Goal: Task Accomplishment & Management: Complete application form

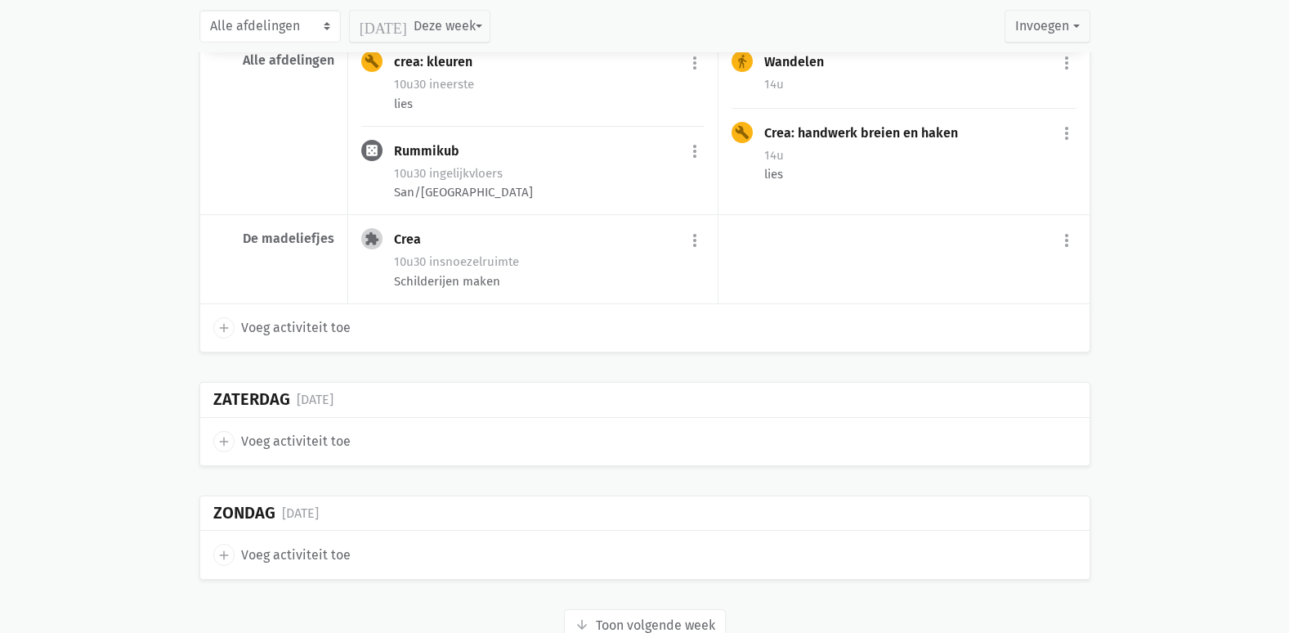
scroll to position [4173, 0]
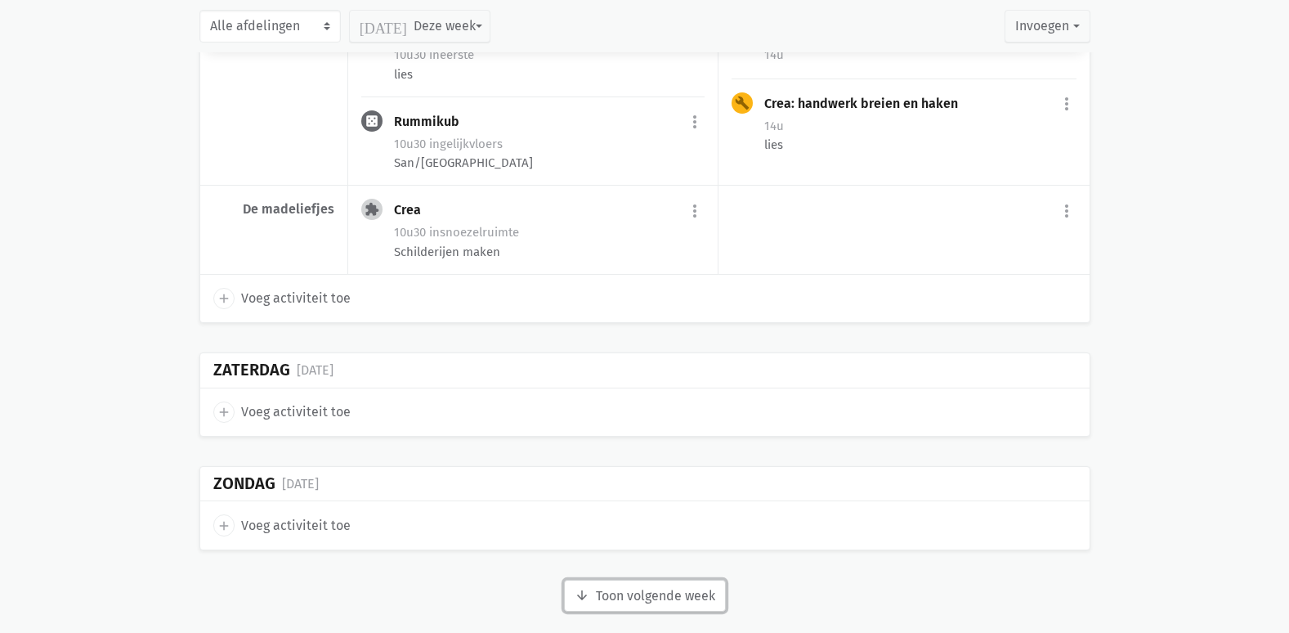
click at [606, 580] on button "arrow_downward Week wordt geladen Toon volgende week" at bounding box center [645, 596] width 162 height 33
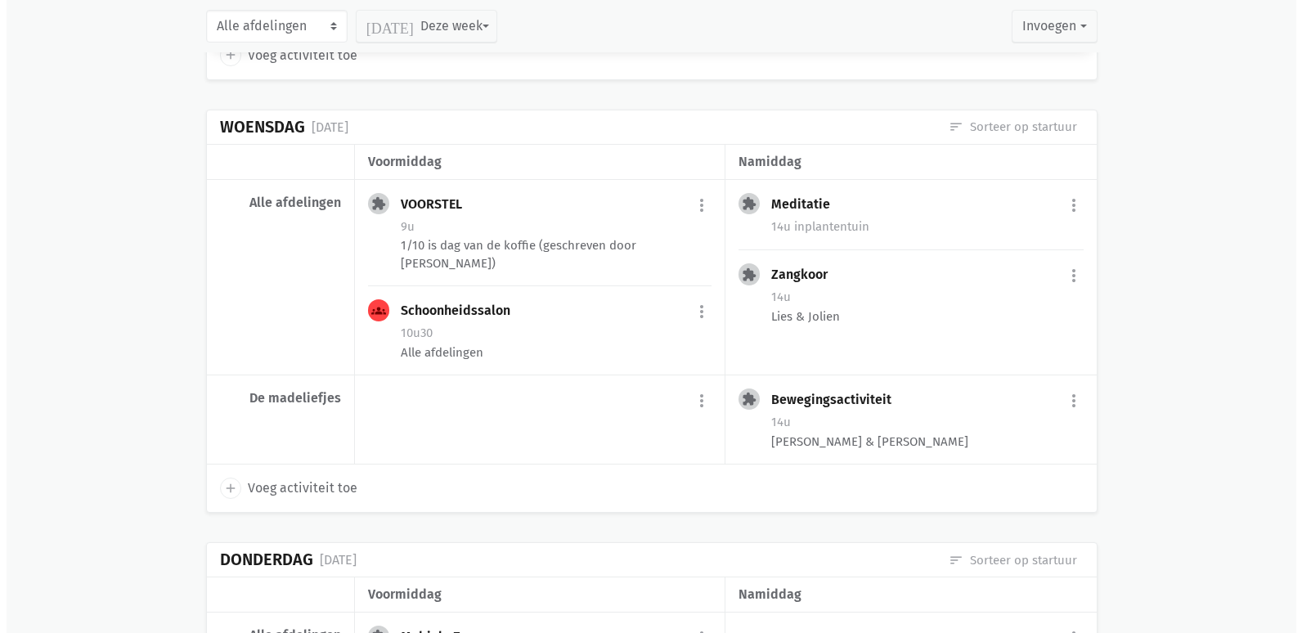
scroll to position [5478, 0]
click at [306, 478] on span "Voeg activiteit toe" at bounding box center [296, 488] width 110 height 21
select select "14:00"
select select "15:00"
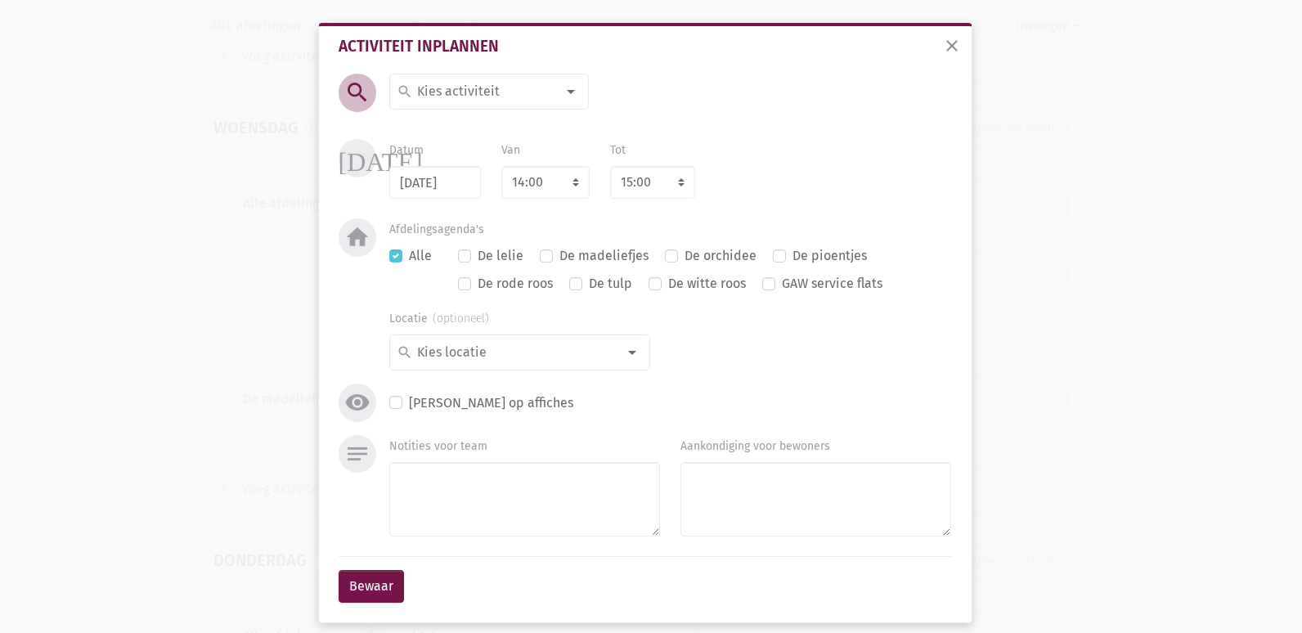
click at [487, 102] on input at bounding box center [485, 91] width 141 height 21
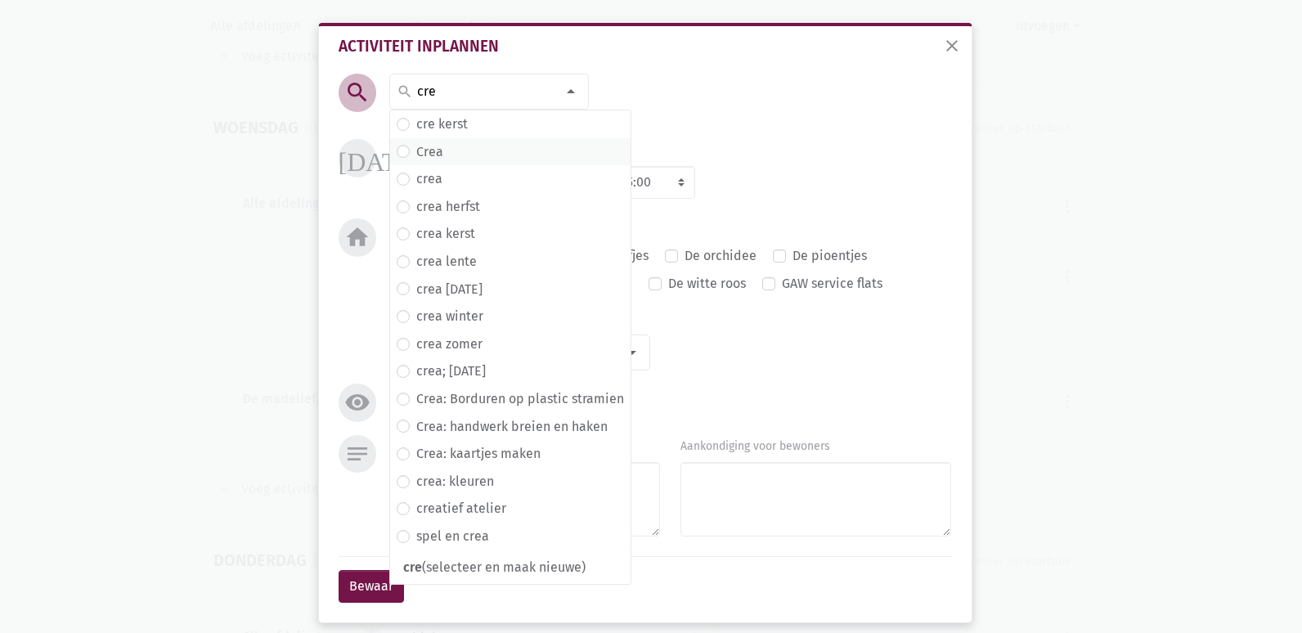
type input "cre"
click at [436, 153] on label "Crea" at bounding box center [429, 151] width 27 height 21
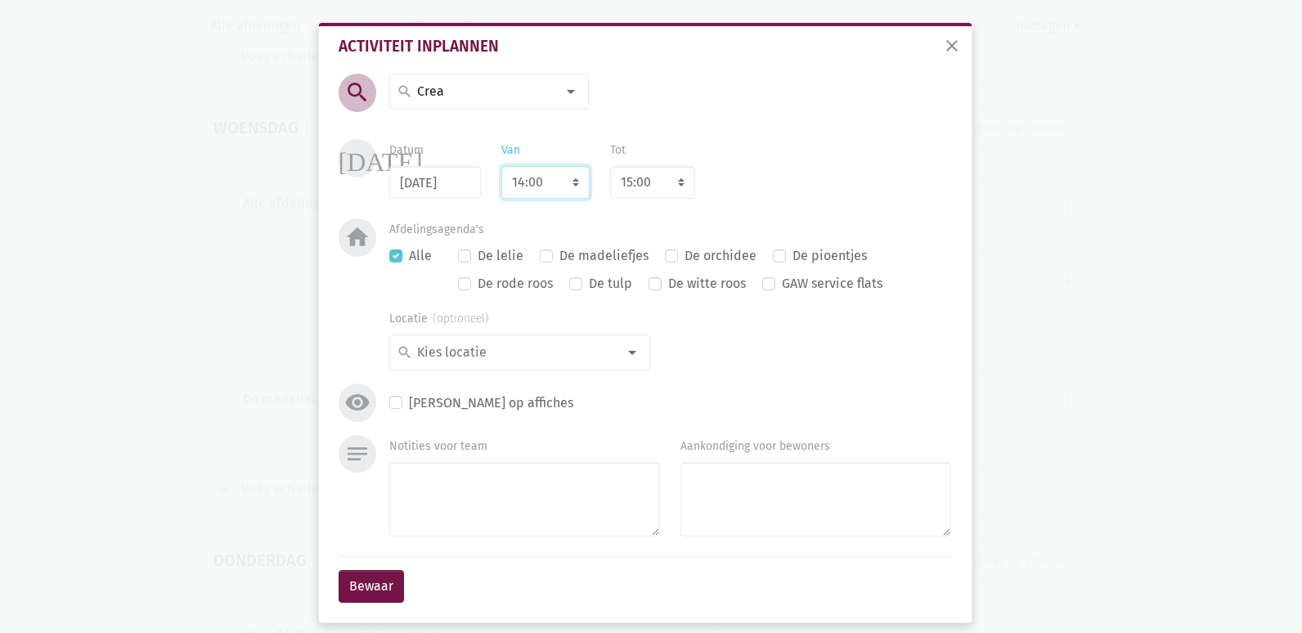
click at [512, 182] on select "7:00 7:15 7:30 7:45 8:00 8:15 8:30 8:45 9:00 9:15 9:30 9:45 10:00 10:15 10:30 1…" at bounding box center [545, 182] width 88 height 33
select select "10:00"
click at [501, 166] on select "7:00 7:15 7:30 7:45 8:00 8:15 8:30 8:45 9:00 9:15 9:30 9:45 10:00 10:15 10:30 1…" at bounding box center [545, 182] width 88 height 33
select select "11:00"
click at [572, 184] on select "7:00 7:15 7:30 7:45 8:00 8:15 8:30 8:45 9:00 9:15 9:30 9:45 10:00 10:15 10:30 1…" at bounding box center [545, 182] width 88 height 33
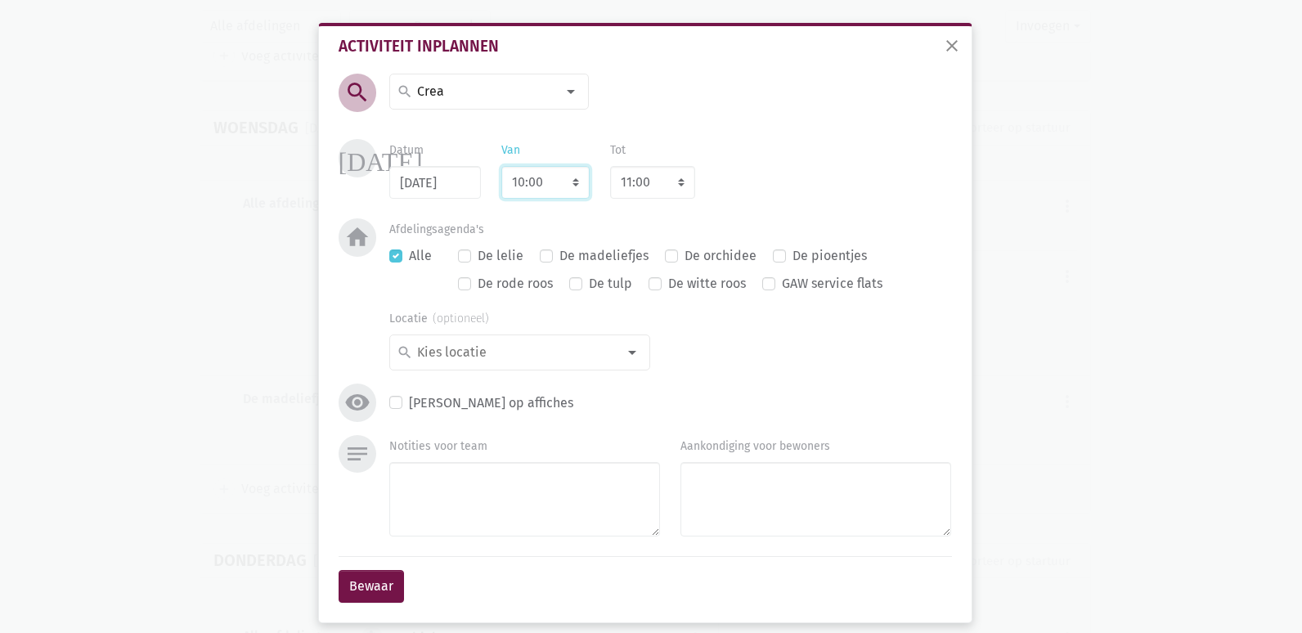
select select "10:30"
click at [501, 166] on select "7:00 7:15 7:30 7:45 8:00 8:15 8:30 8:45 9:00 9:15 9:30 9:45 10:00 10:15 10:30 1…" at bounding box center [545, 182] width 88 height 33
select select "11:30"
click at [559, 258] on label "De madeliefjes" at bounding box center [603, 255] width 89 height 21
click at [540, 258] on input "De madeliefjes" at bounding box center [546, 253] width 13 height 17
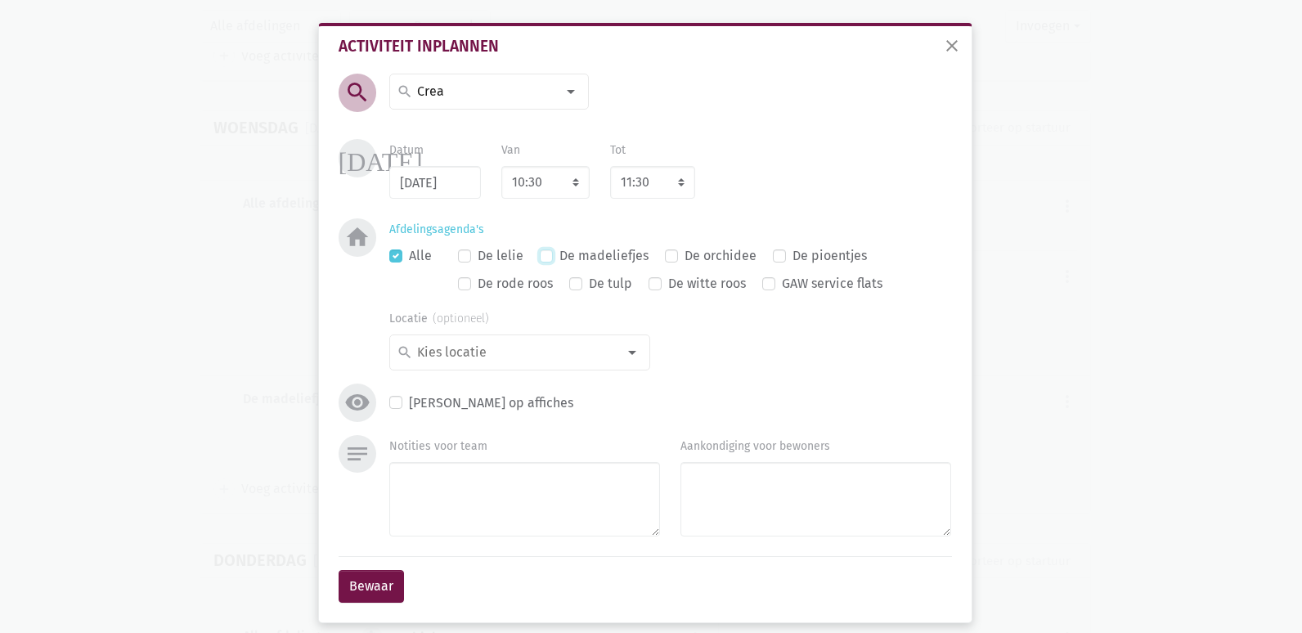
checkbox input "true"
checkbox input "false"
click at [419, 482] on textarea "Notities voor team" at bounding box center [524, 499] width 271 height 74
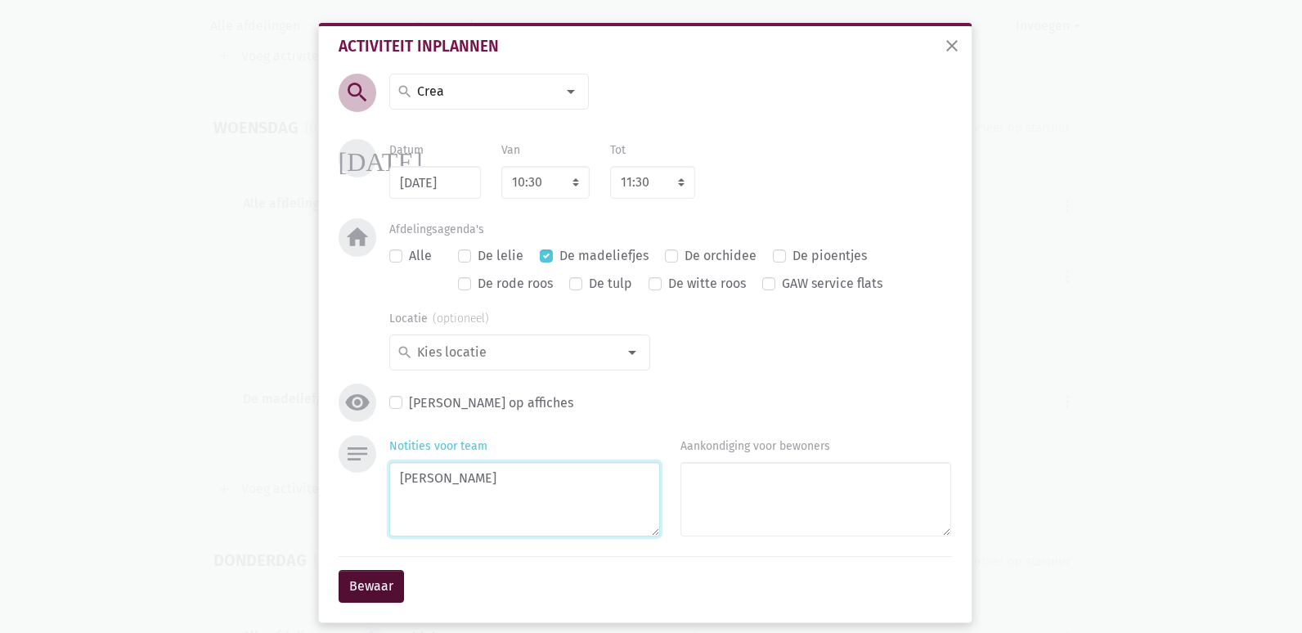
type textarea "[PERSON_NAME]"
click at [380, 585] on button "Bewaar" at bounding box center [371, 586] width 65 height 33
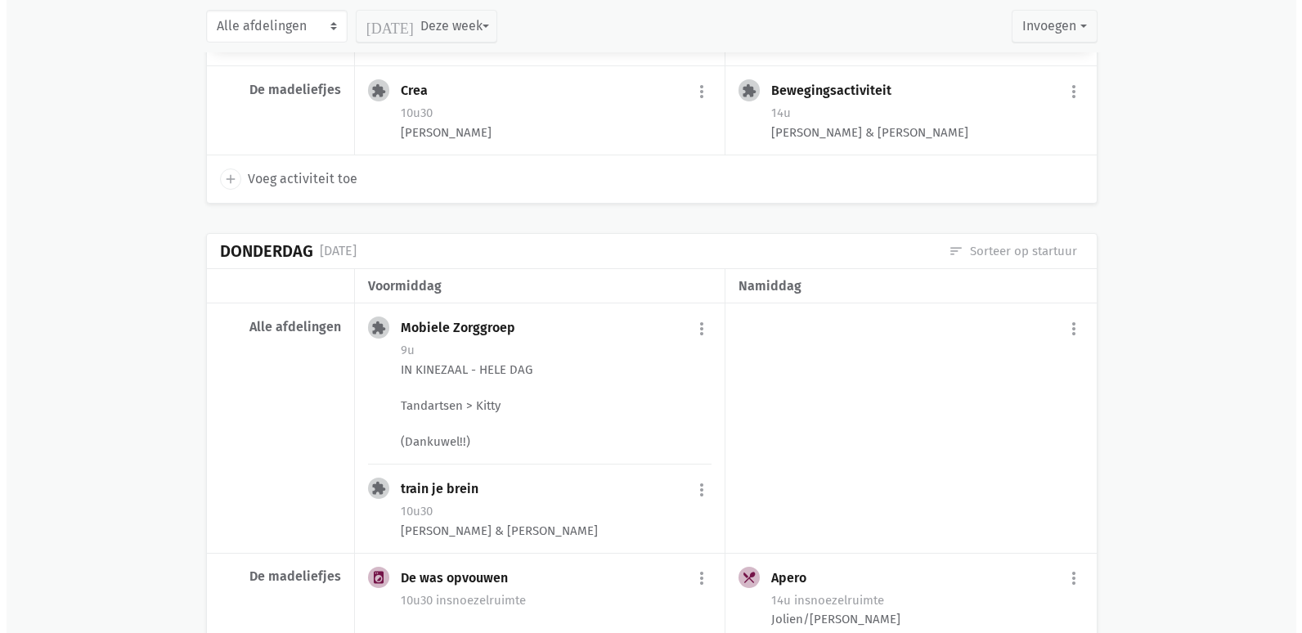
scroll to position [5778, 0]
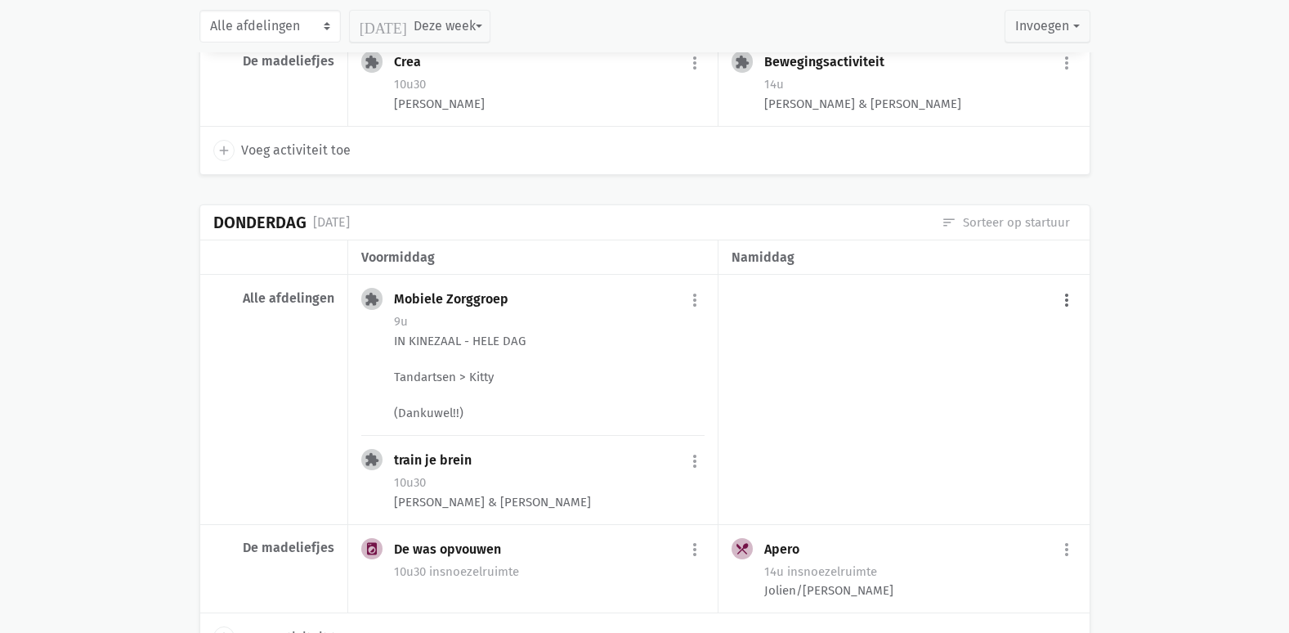
click at [1064, 285] on button "more_vert" at bounding box center [1067, 300] width 20 height 31
click at [993, 328] on link "add Voeg activiteit toe" at bounding box center [997, 342] width 160 height 28
select select "14:00"
select select "15:00"
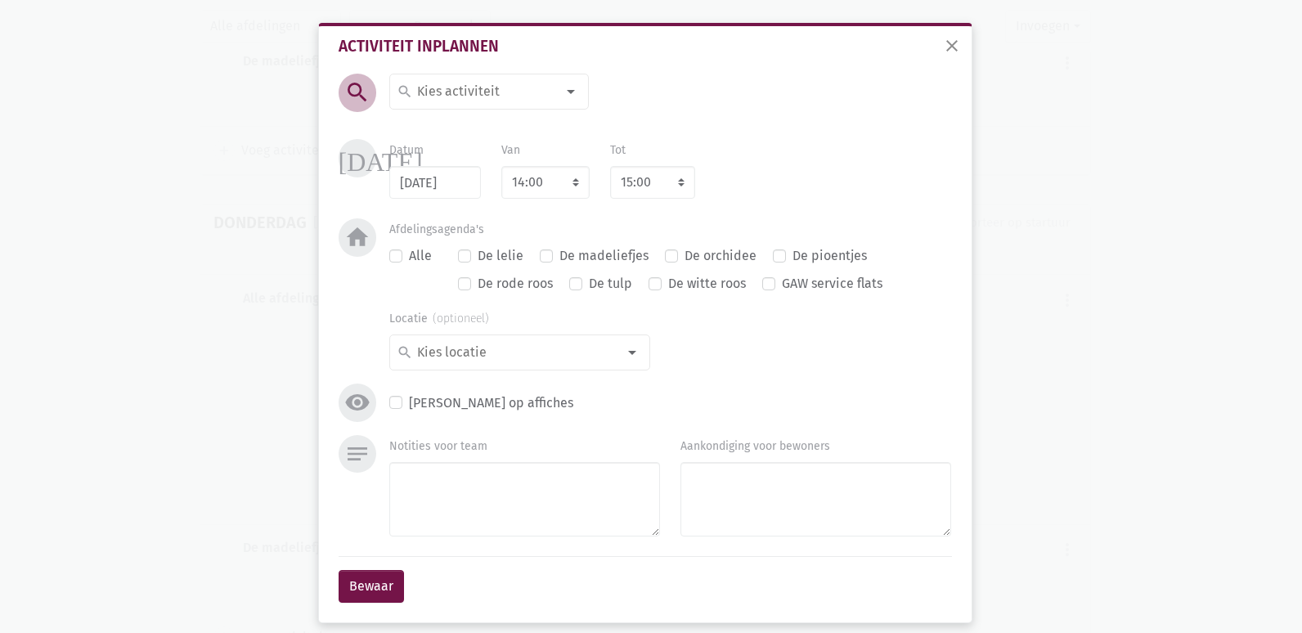
click at [472, 94] on input at bounding box center [485, 91] width 141 height 21
type input "voors"
click at [478, 126] on span "VOORSTEL" at bounding box center [501, 124] width 209 height 21
drag, startPoint x: 423, startPoint y: 477, endPoint x: 426, endPoint y: 494, distance: 17.5
click at [423, 478] on textarea "Notities voor team" at bounding box center [524, 499] width 271 height 74
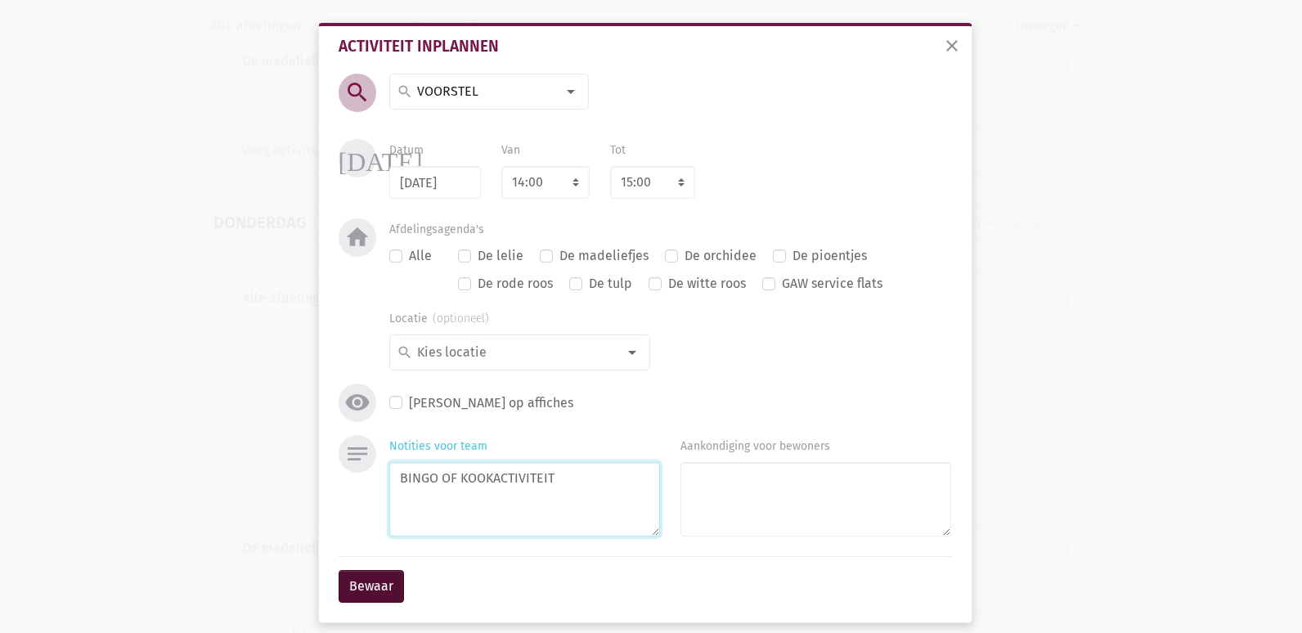
type textarea "BINGO OF KOOKACTIVITEIT"
click at [367, 592] on button "Bewaar" at bounding box center [371, 586] width 65 height 33
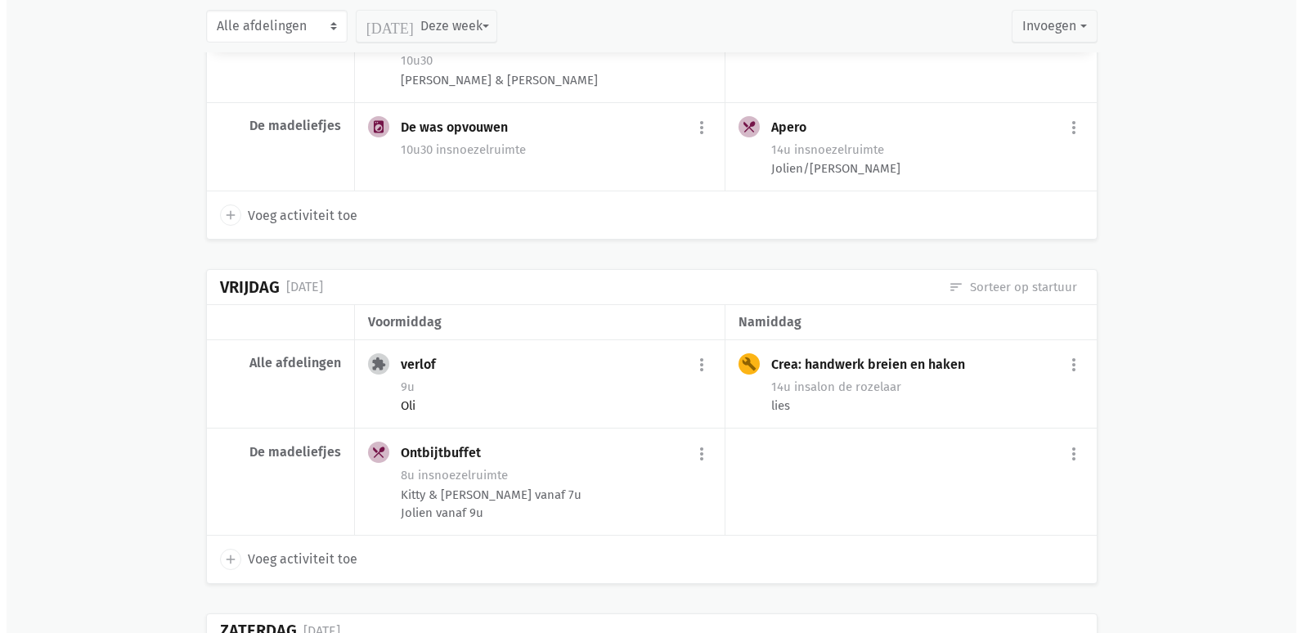
scroll to position [6229, 0]
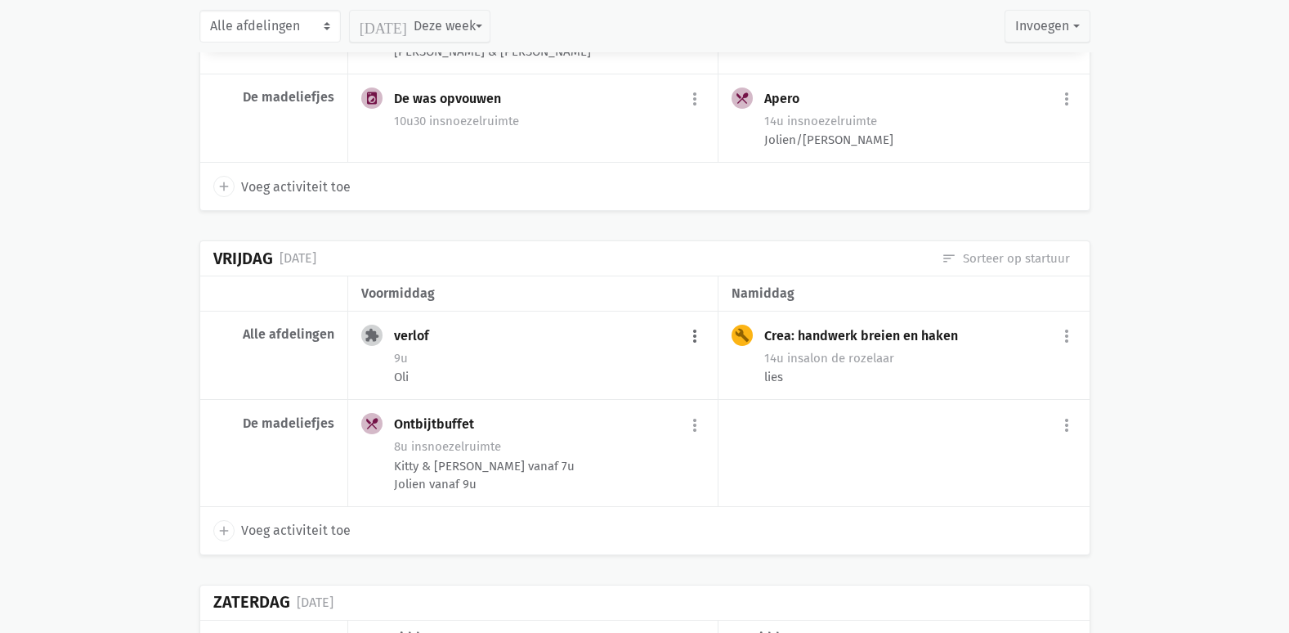
click at [697, 321] on button "more_vert" at bounding box center [695, 336] width 20 height 31
click at [675, 358] on link "edit Bewerk" at bounding box center [642, 372] width 168 height 28
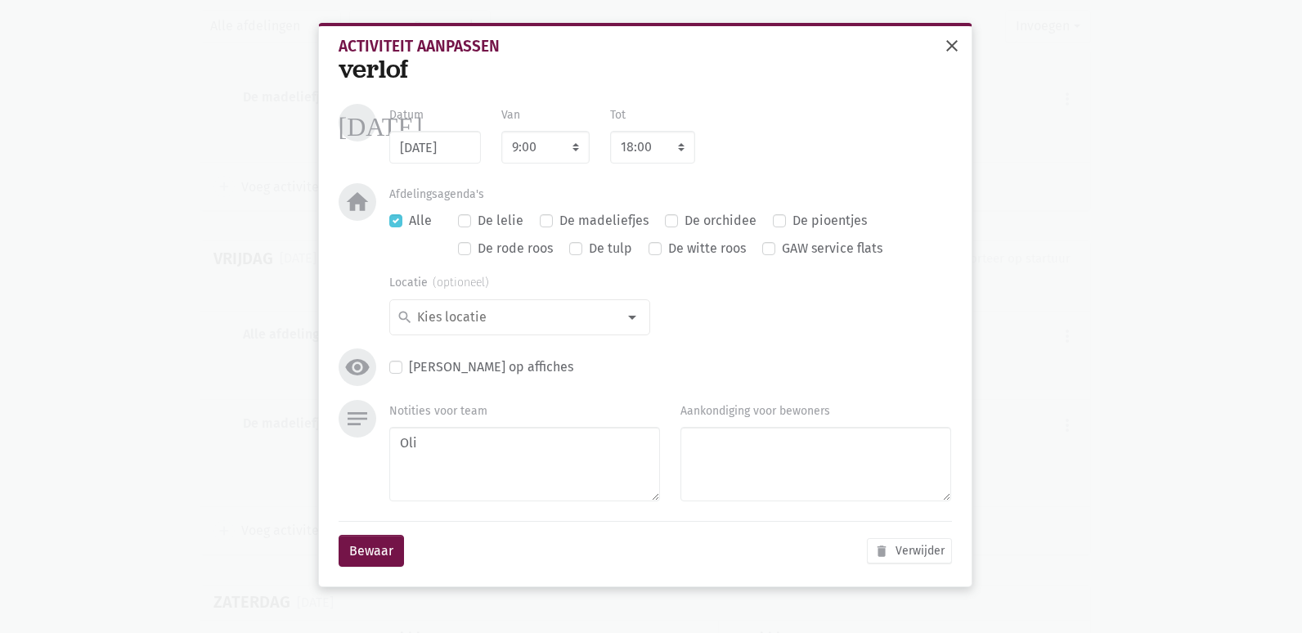
click at [948, 47] on span "close" at bounding box center [952, 46] width 20 height 20
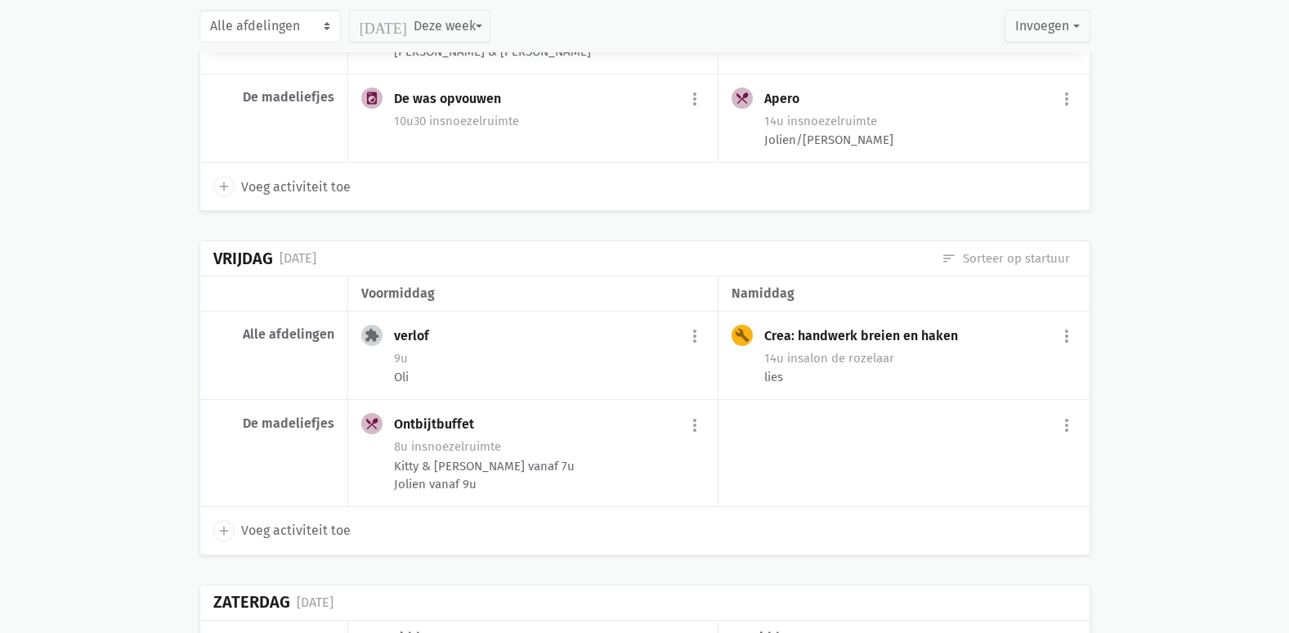
drag, startPoint x: 316, startPoint y: 494, endPoint x: 572, endPoint y: 469, distance: 257.1
click at [319, 520] on span "Voeg activiteit toe" at bounding box center [296, 530] width 110 height 21
select select "14:00"
select select "15:00"
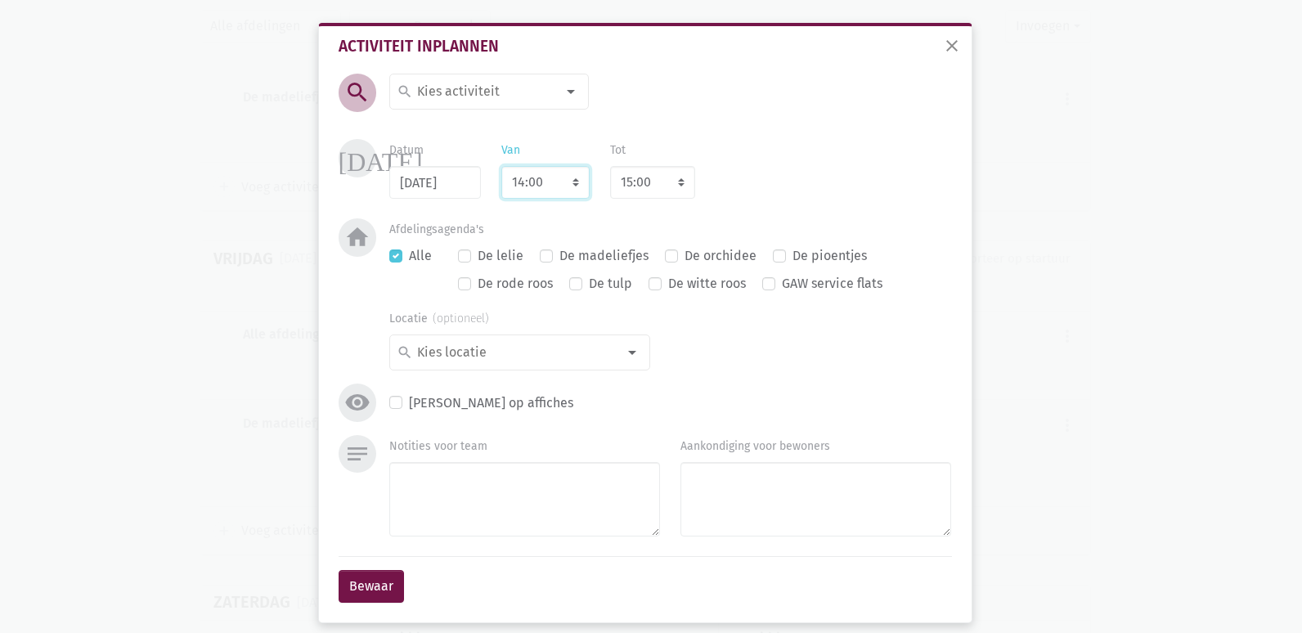
click at [532, 182] on select "7:00 7:15 7:30 7:45 8:00 8:15 8:30 8:45 9:00 9:15 9:30 9:45 10:00 10:15 10:30 1…" at bounding box center [545, 182] width 88 height 33
select select "10:30"
click at [501, 166] on select "7:00 7:15 7:30 7:45 8:00 8:15 8:30 8:45 9:00 9:15 9:30 9:45 10:00 10:15 10:30 1…" at bounding box center [545, 182] width 88 height 33
select select "11:30"
click at [516, 82] on input at bounding box center [485, 91] width 141 height 21
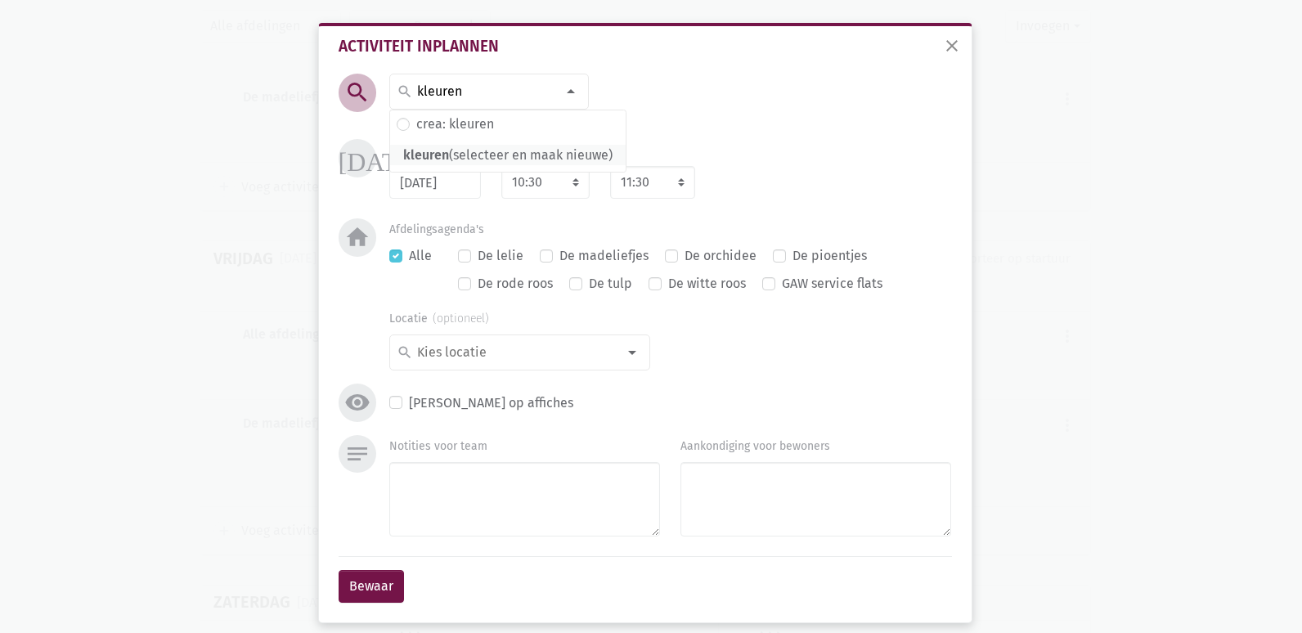
type input "kleuren"
click at [453, 146] on span "kleuren (selecteer en maak nieuwe)" at bounding box center [507, 155] width 235 height 21
click at [452, 511] on textarea "Notities voor team" at bounding box center [524, 499] width 271 height 74
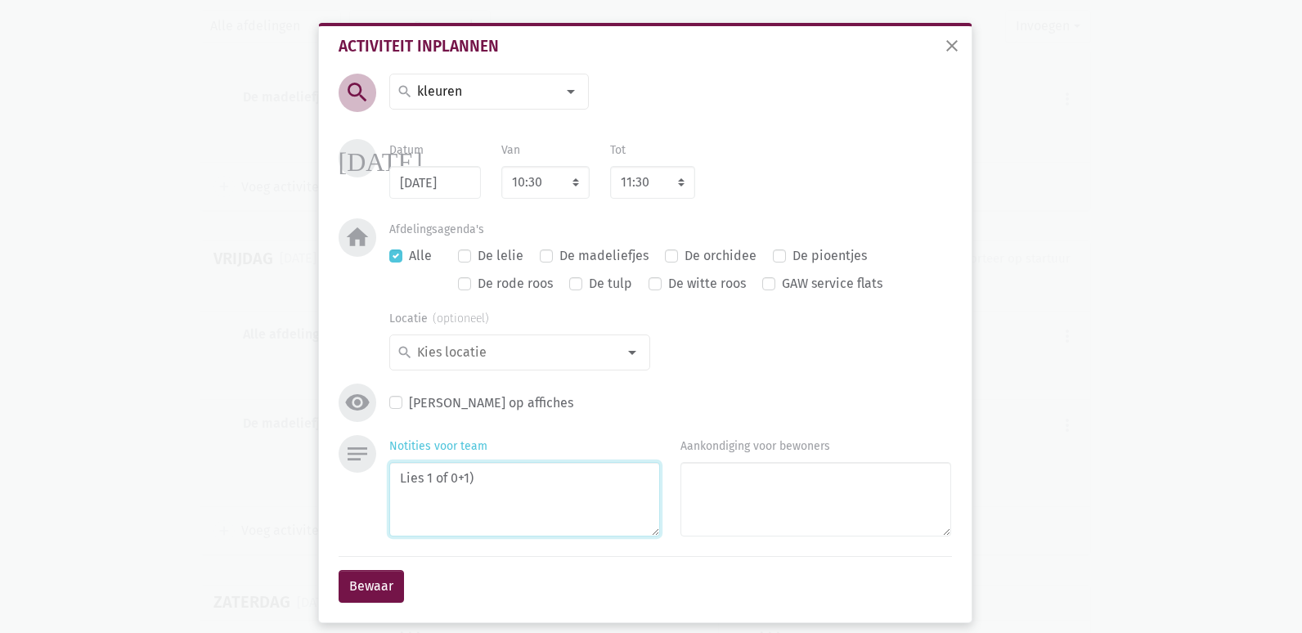
click at [421, 478] on textarea "Lies 1 of 0+1)" at bounding box center [524, 499] width 271 height 74
type textarea "Lies (1 of 0+1)"
click at [374, 581] on button "Bewaar" at bounding box center [371, 586] width 65 height 33
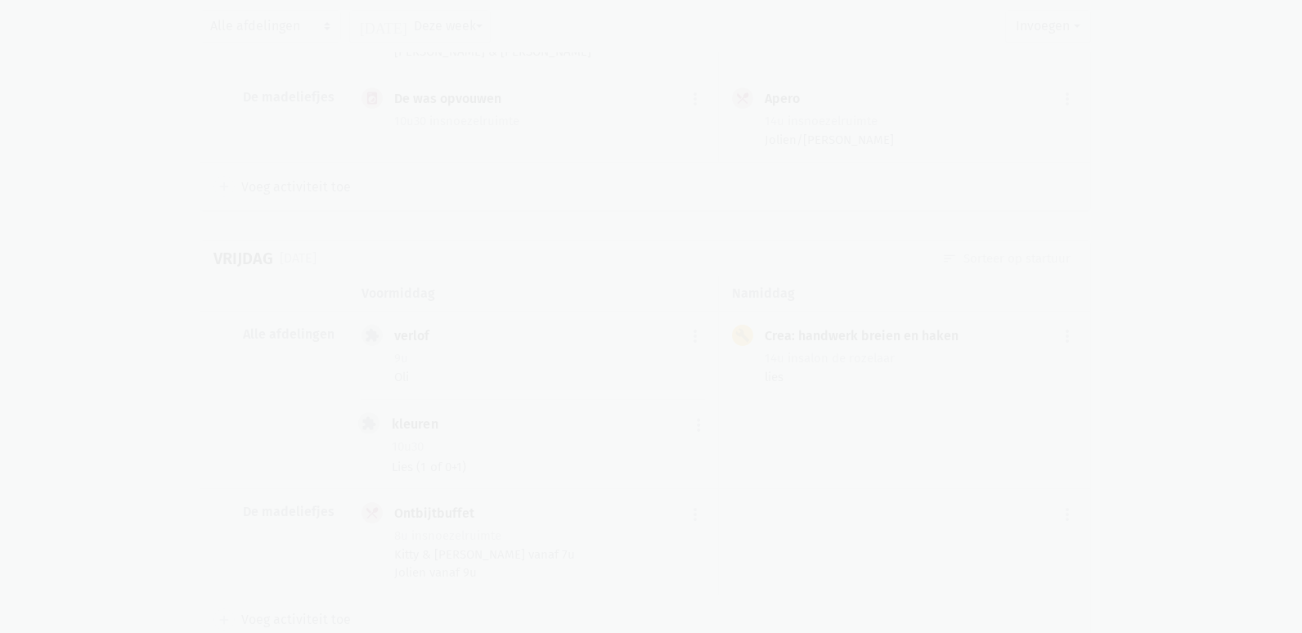
scroll to position [6280, 0]
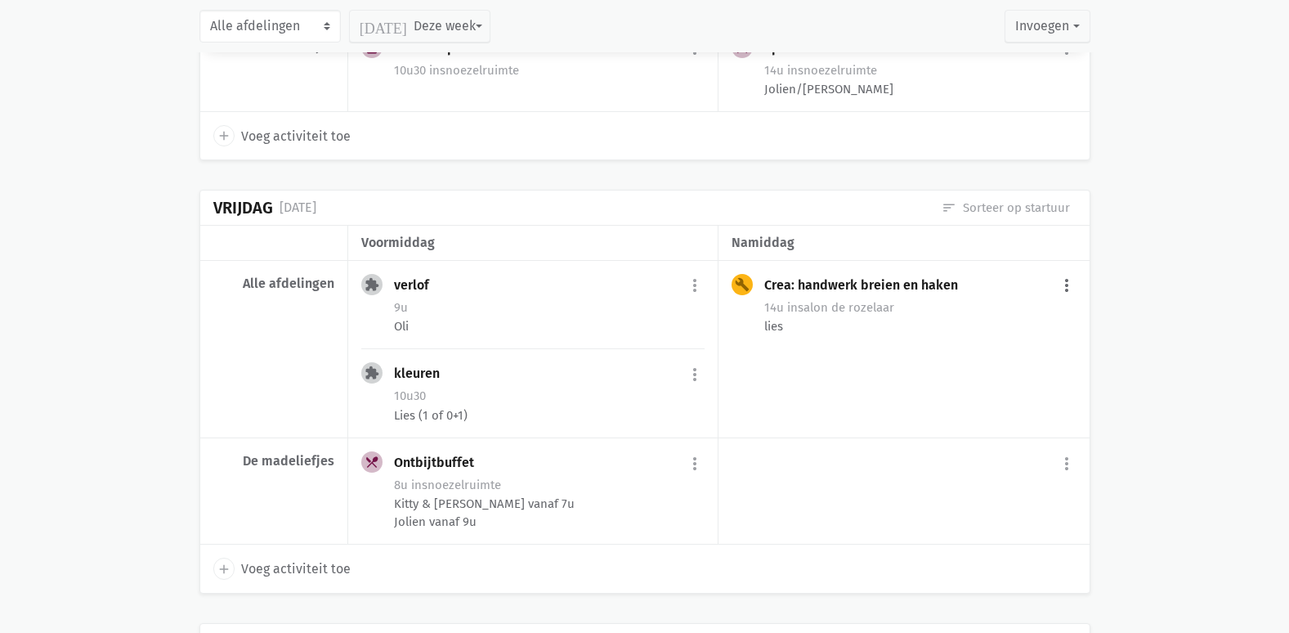
click at [1064, 271] on button "more_vert" at bounding box center [1067, 286] width 20 height 31
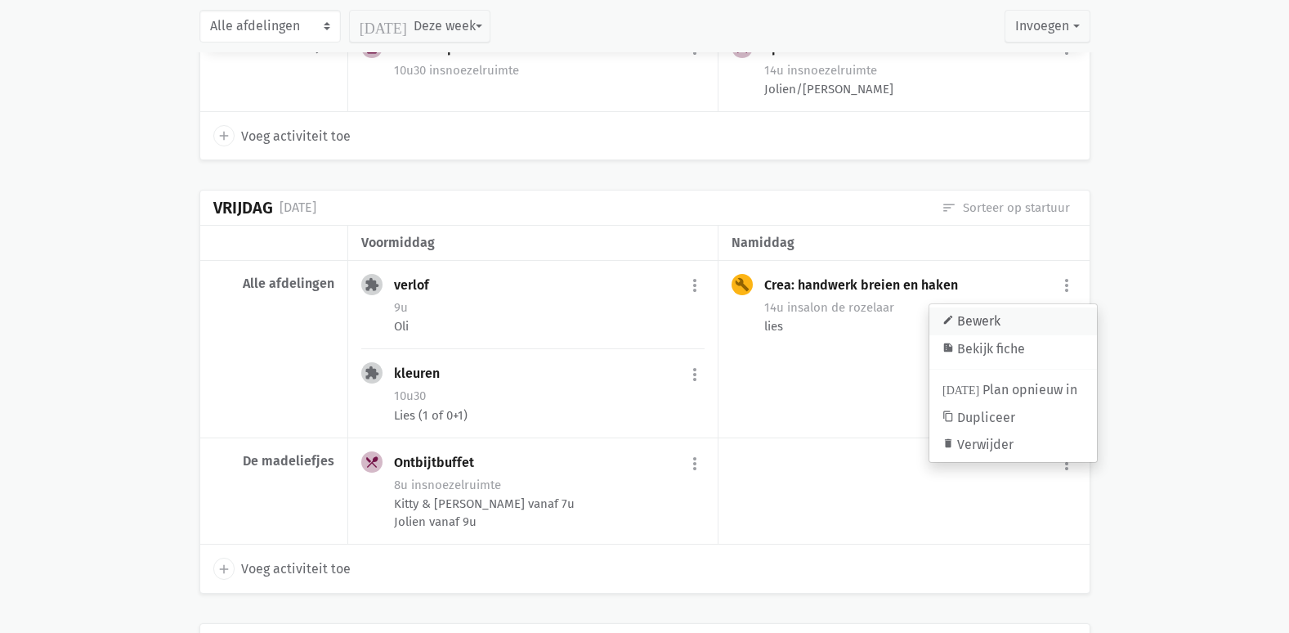
click at [992, 307] on link "edit Bewerk" at bounding box center [1014, 321] width 168 height 28
select select "14:00"
select select "16:00"
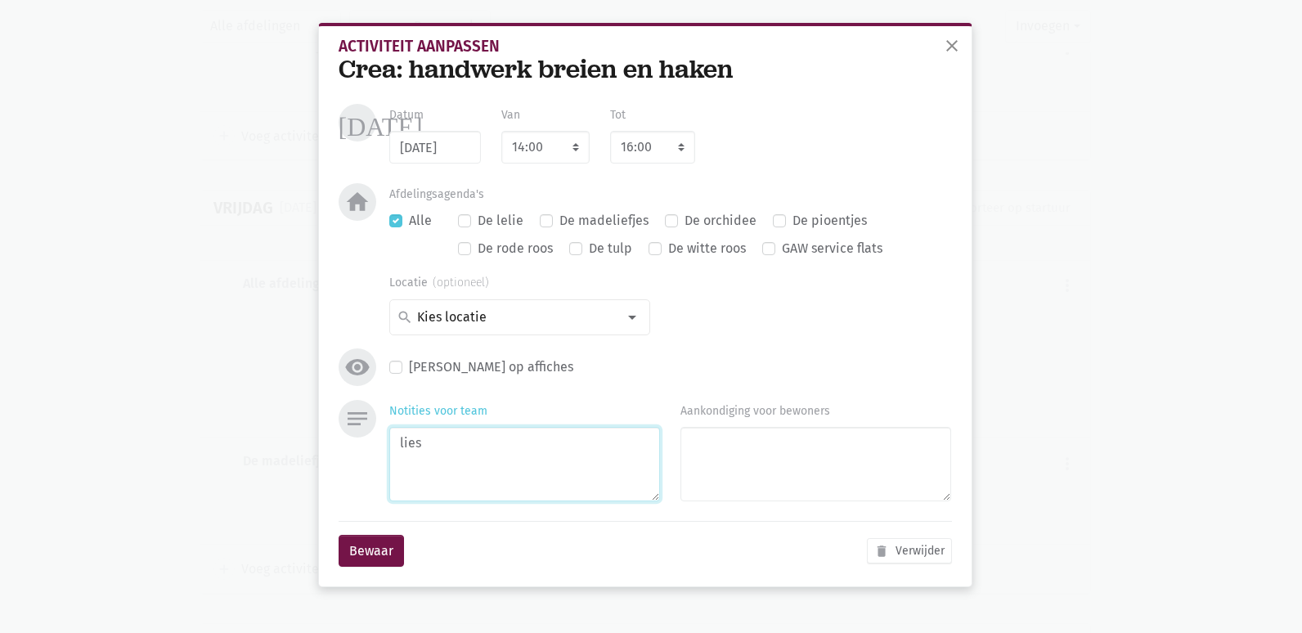
click at [483, 442] on textarea "lies" at bounding box center [524, 464] width 271 height 74
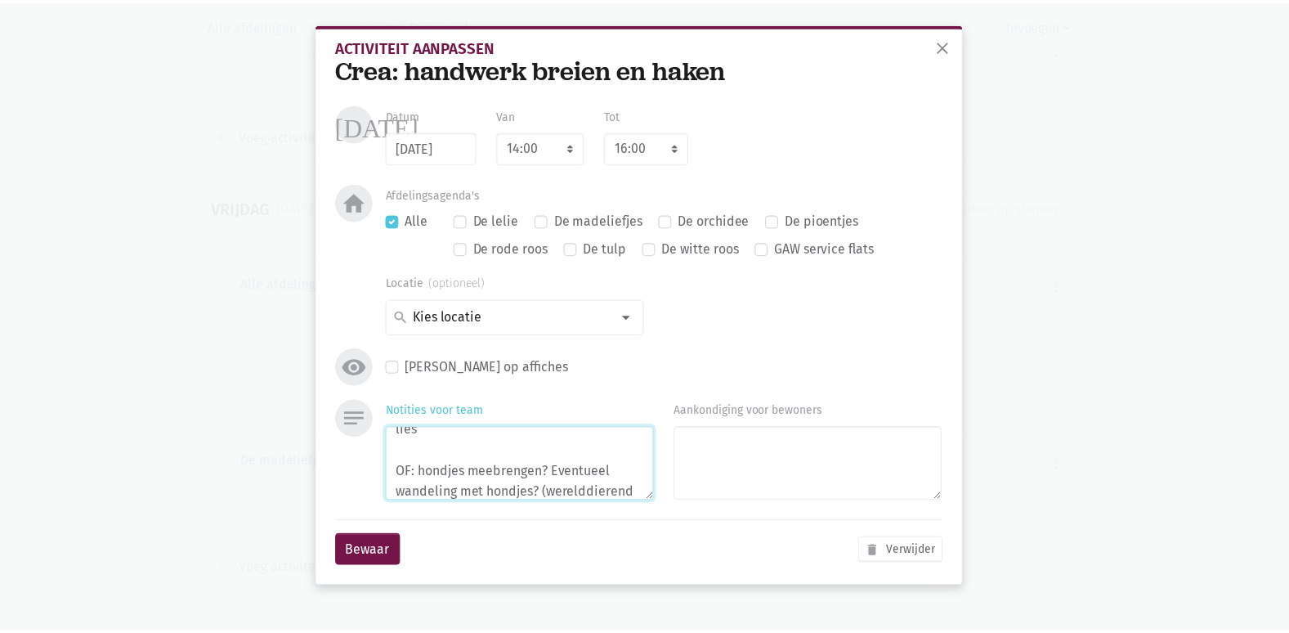
scroll to position [34, 0]
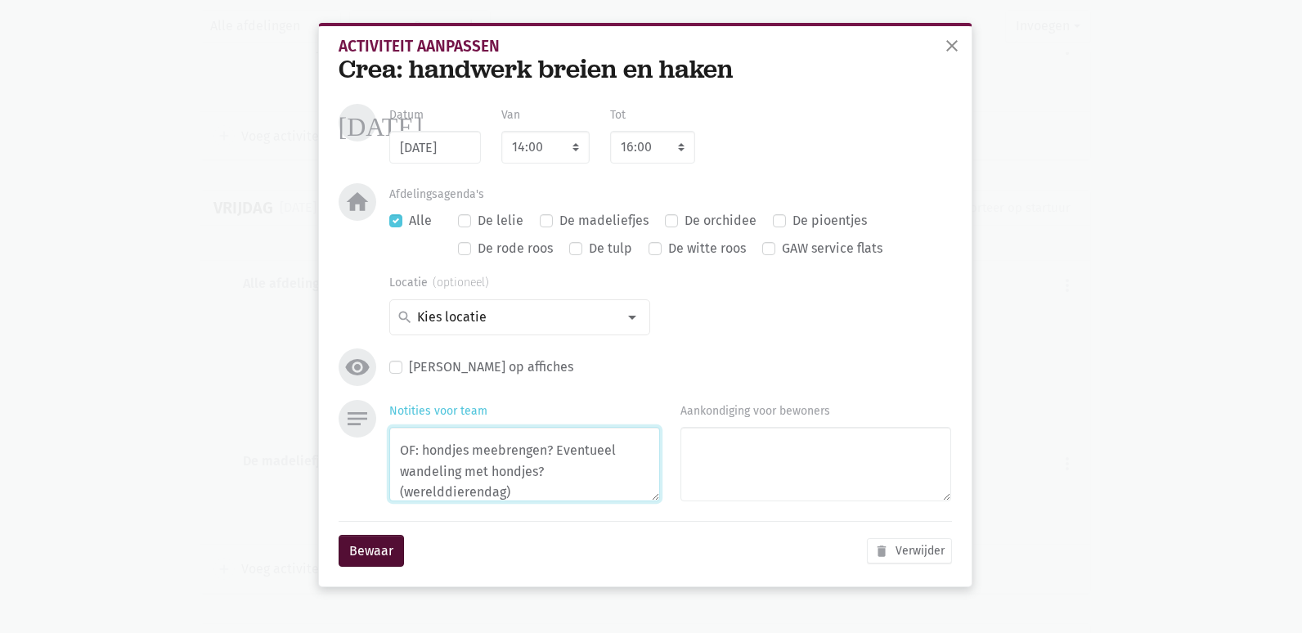
type textarea "lies OF: hondjes meebrengen? Eventueel wandeling met hondjes? (werelddierendag)"
click at [373, 540] on button "Bewaar" at bounding box center [371, 551] width 65 height 33
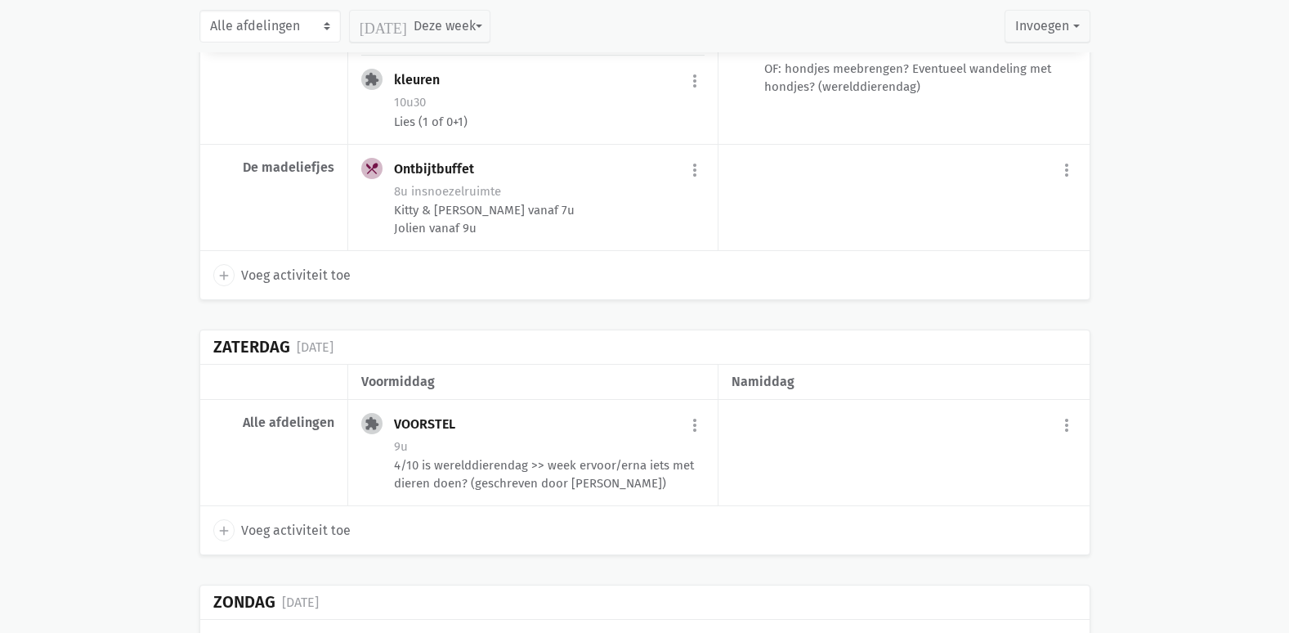
scroll to position [6674, 0]
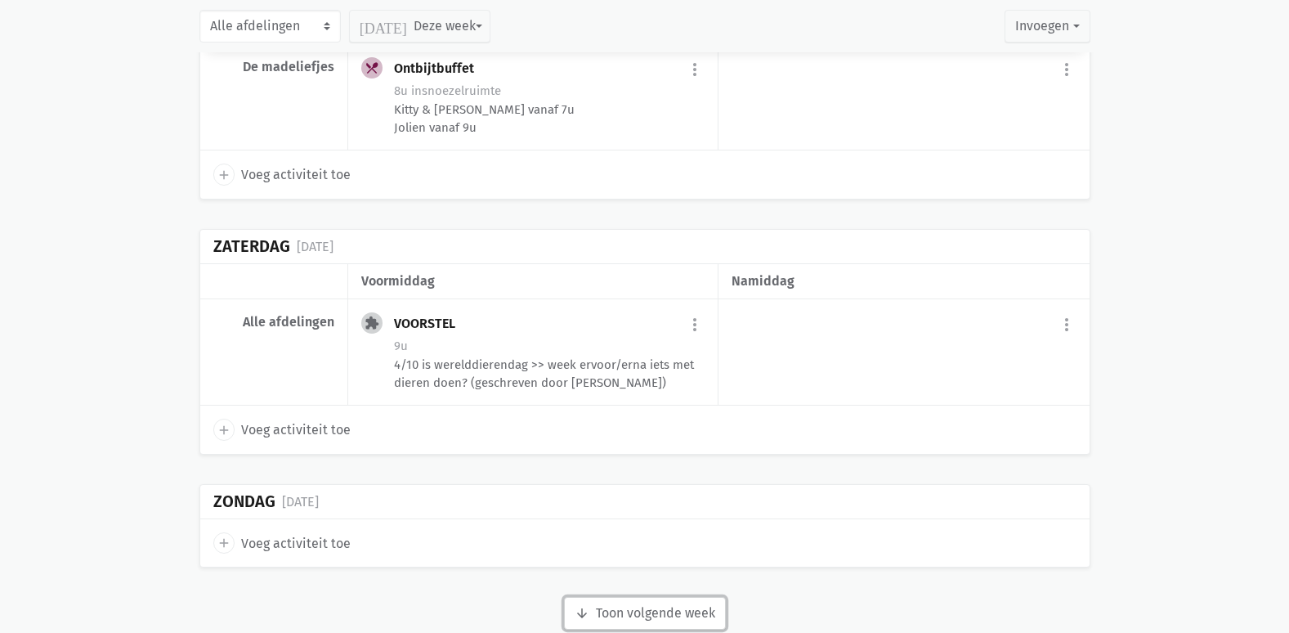
click at [649, 597] on button "arrow_downward Week wordt geladen Toon volgende week" at bounding box center [645, 613] width 162 height 33
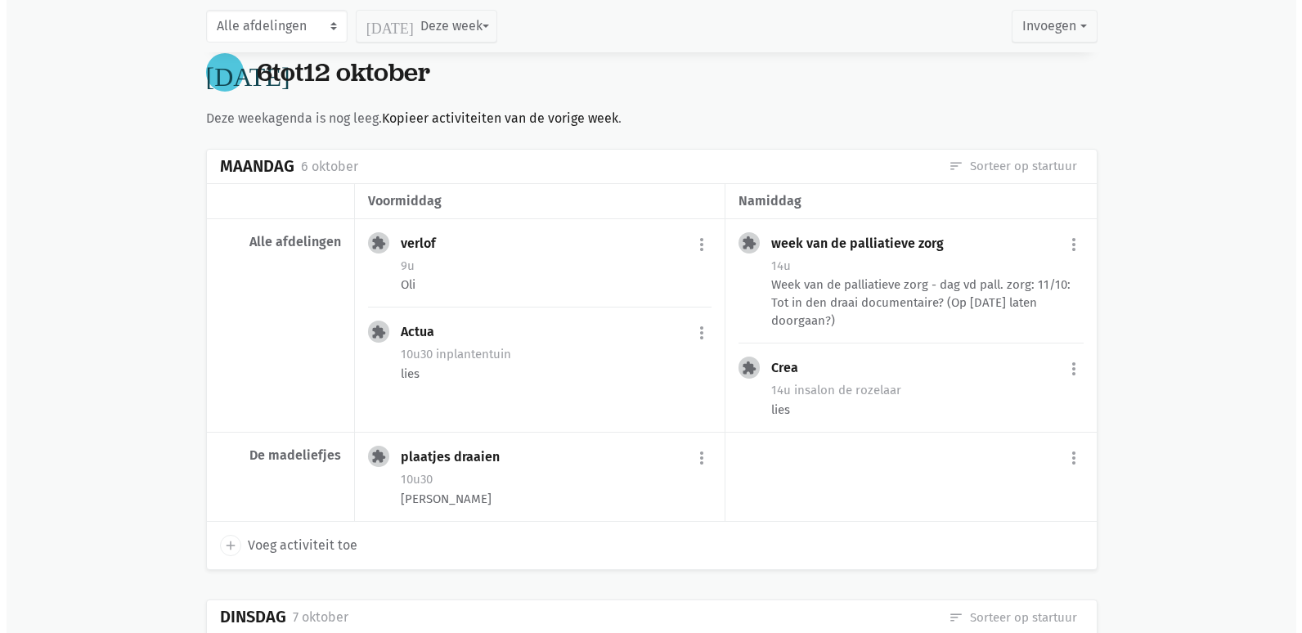
scroll to position [7246, 0]
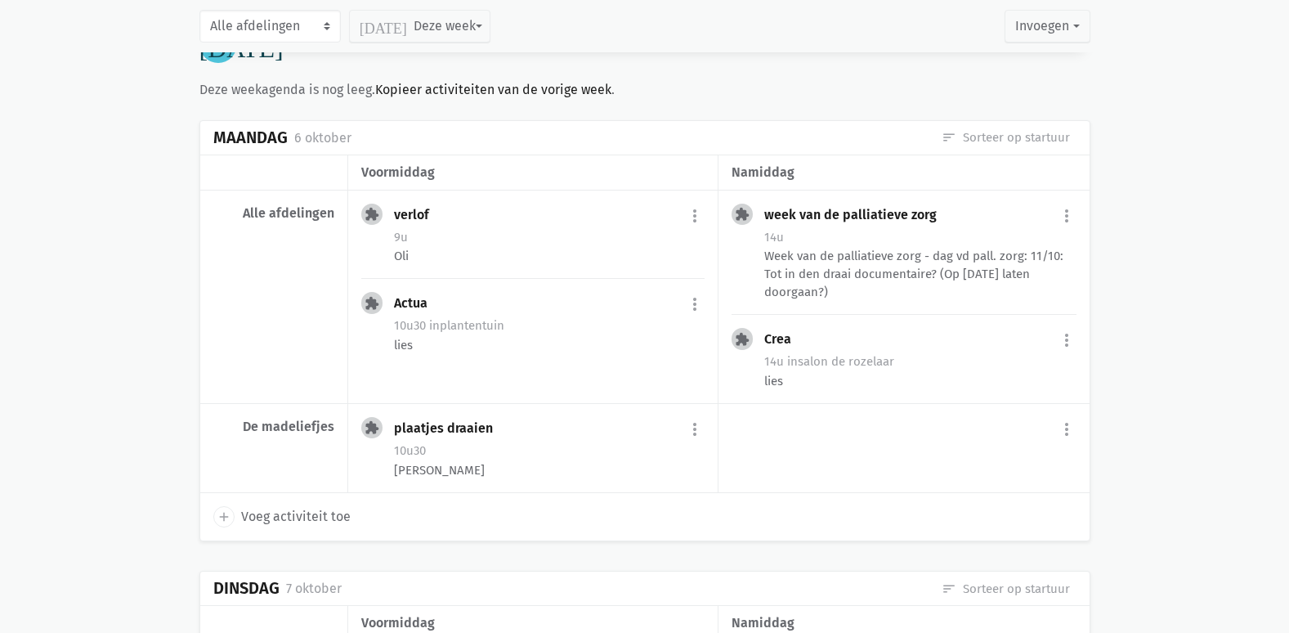
click at [290, 506] on span "Voeg activiteit toe" at bounding box center [296, 516] width 110 height 21
select select "14:00"
select select "15:00"
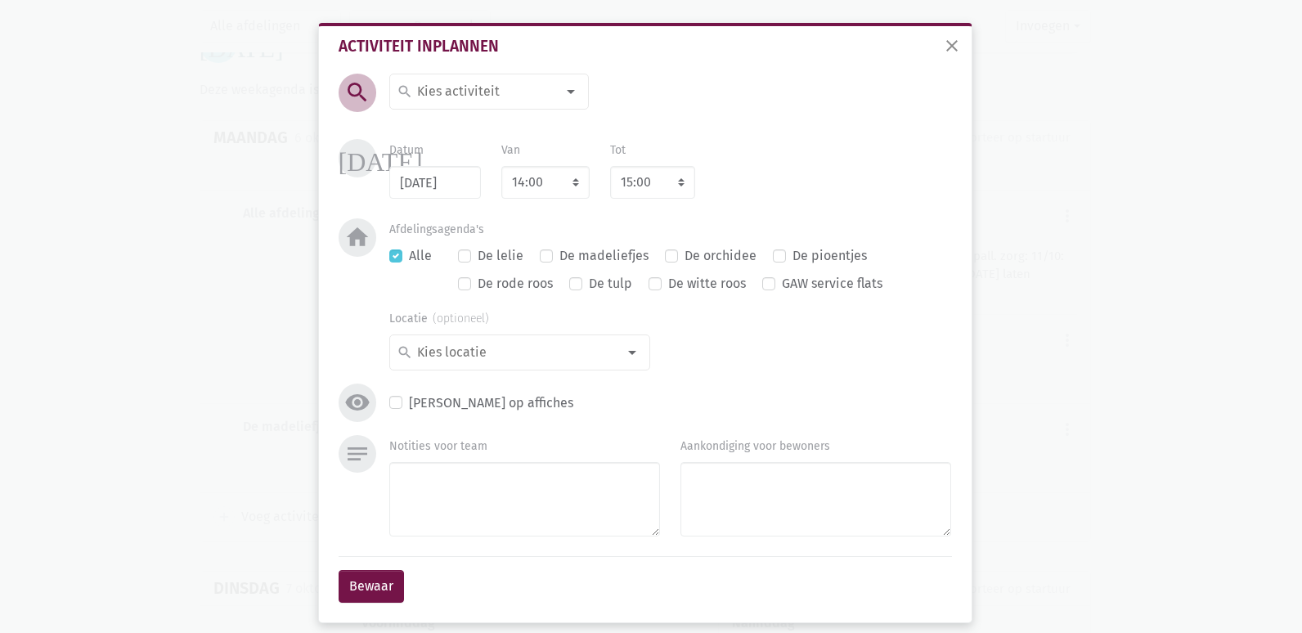
click at [475, 84] on input at bounding box center [485, 91] width 141 height 21
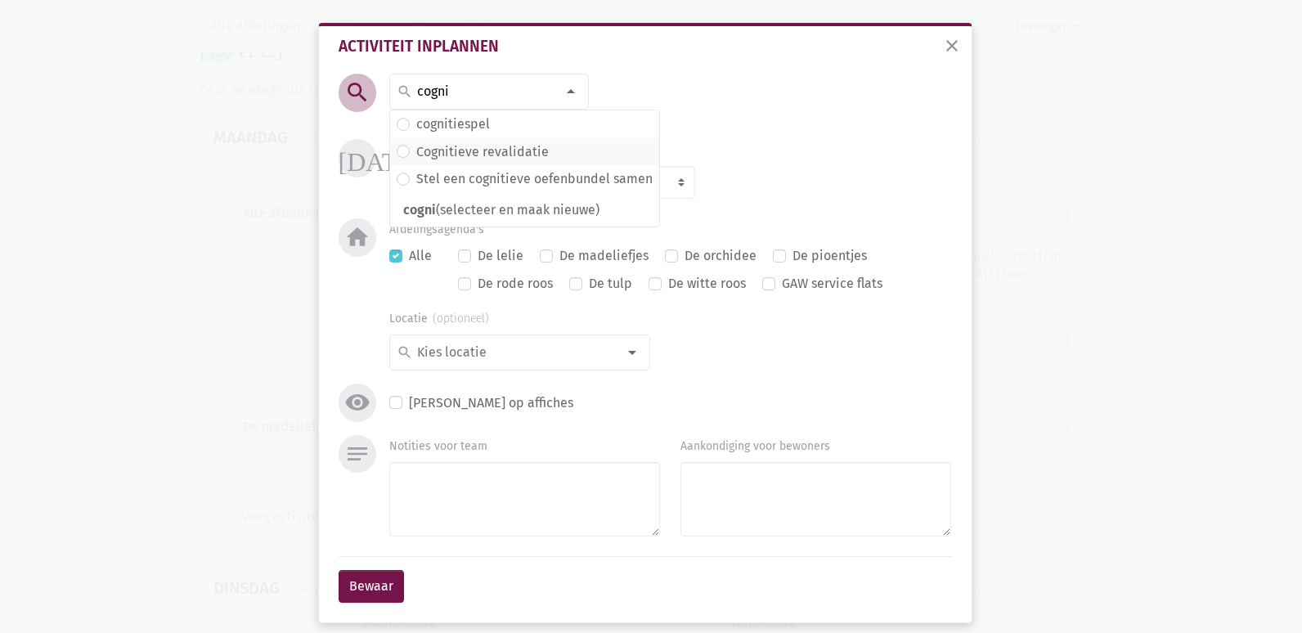
type input "cogni"
click at [442, 155] on label "Cognitieve revalidatie" at bounding box center [482, 151] width 132 height 21
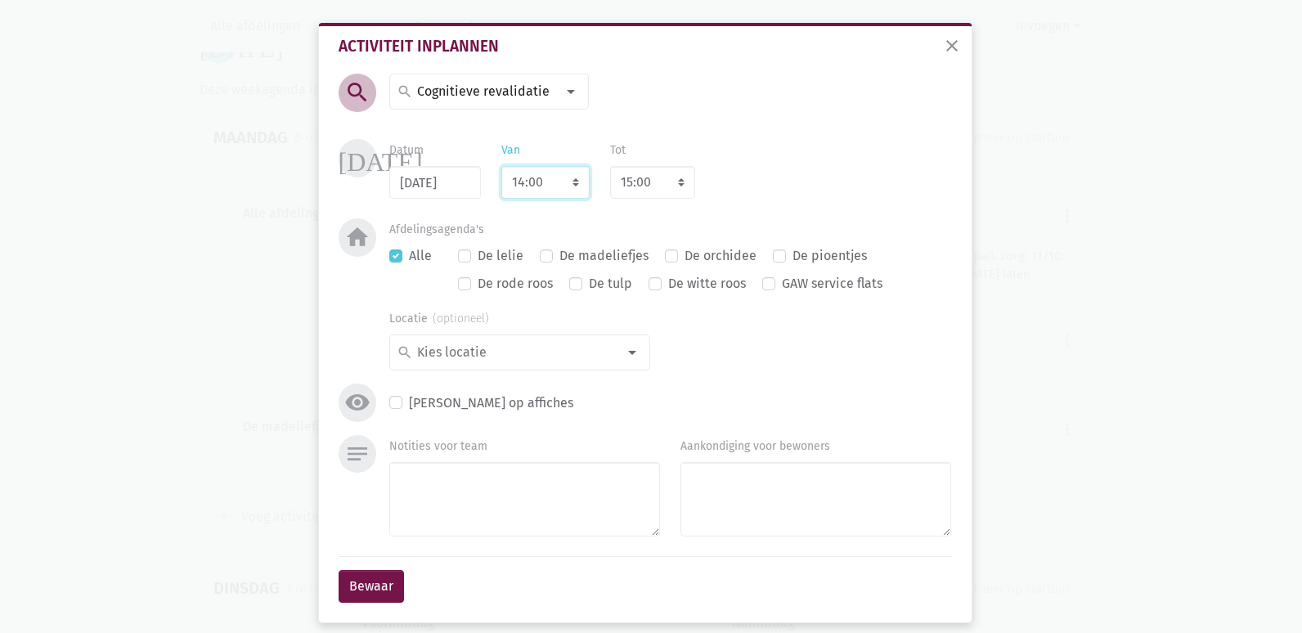
click at [535, 182] on select "7:00 7:15 7:30 7:45 8:00 8:15 8:30 8:45 9:00 9:15 9:30 9:45 10:00 10:15 10:30 1…" at bounding box center [545, 182] width 88 height 33
select select "10:30"
click at [501, 166] on select "7:00 7:15 7:30 7:45 8:00 8:15 8:30 8:45 9:00 9:15 9:30 9:45 10:00 10:15 10:30 1…" at bounding box center [545, 182] width 88 height 33
select select "11:30"
click at [455, 500] on textarea "Notities voor team" at bounding box center [524, 499] width 271 height 74
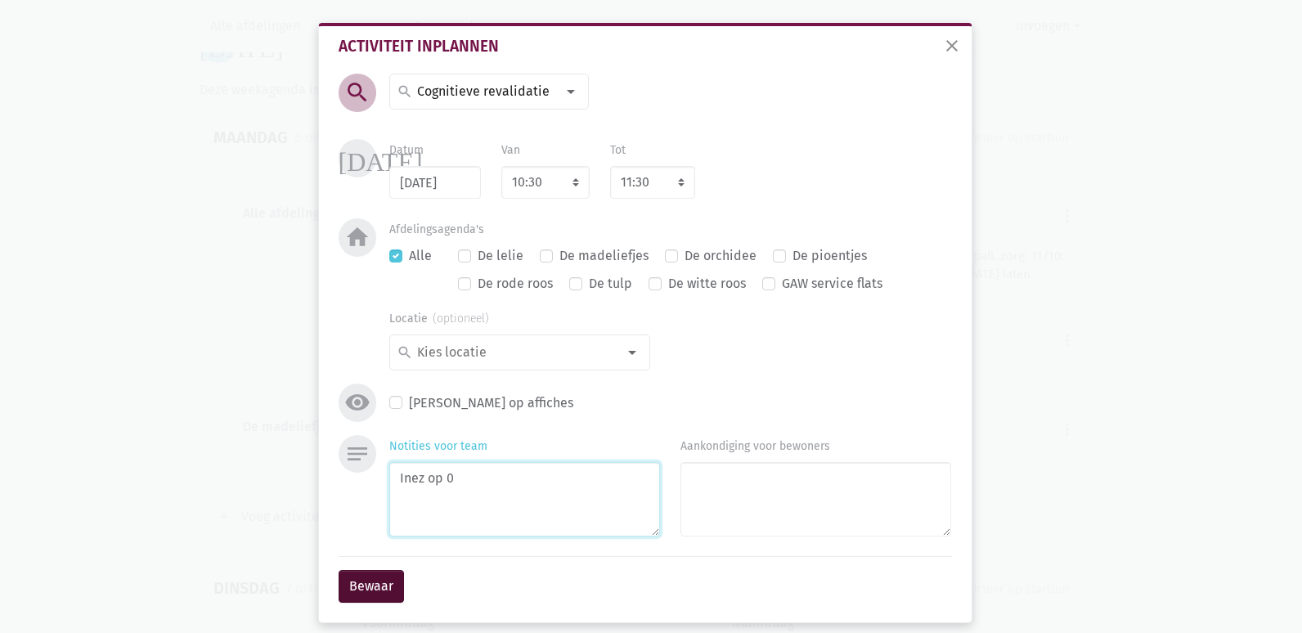
type textarea "Inez op 0"
click at [363, 587] on button "Bewaar" at bounding box center [371, 586] width 65 height 33
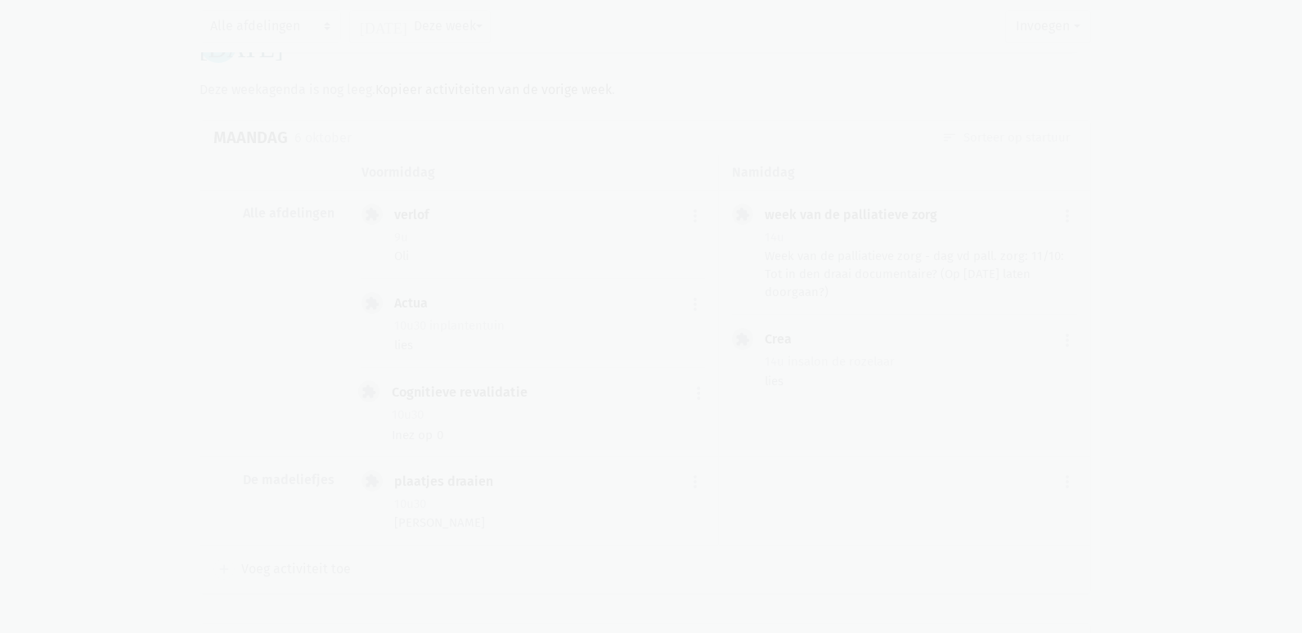
scroll to position [7212, 0]
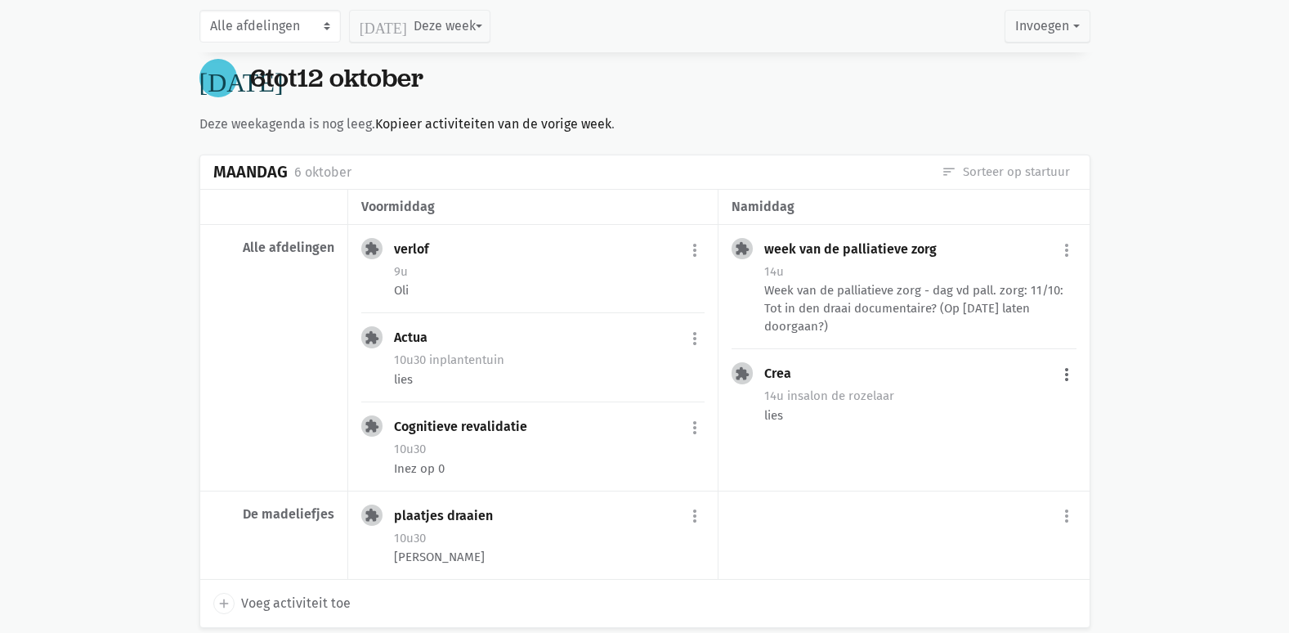
click at [1059, 359] on button "more_vert" at bounding box center [1067, 374] width 20 height 31
click at [993, 396] on link "edit Bewerk" at bounding box center [1014, 410] width 168 height 28
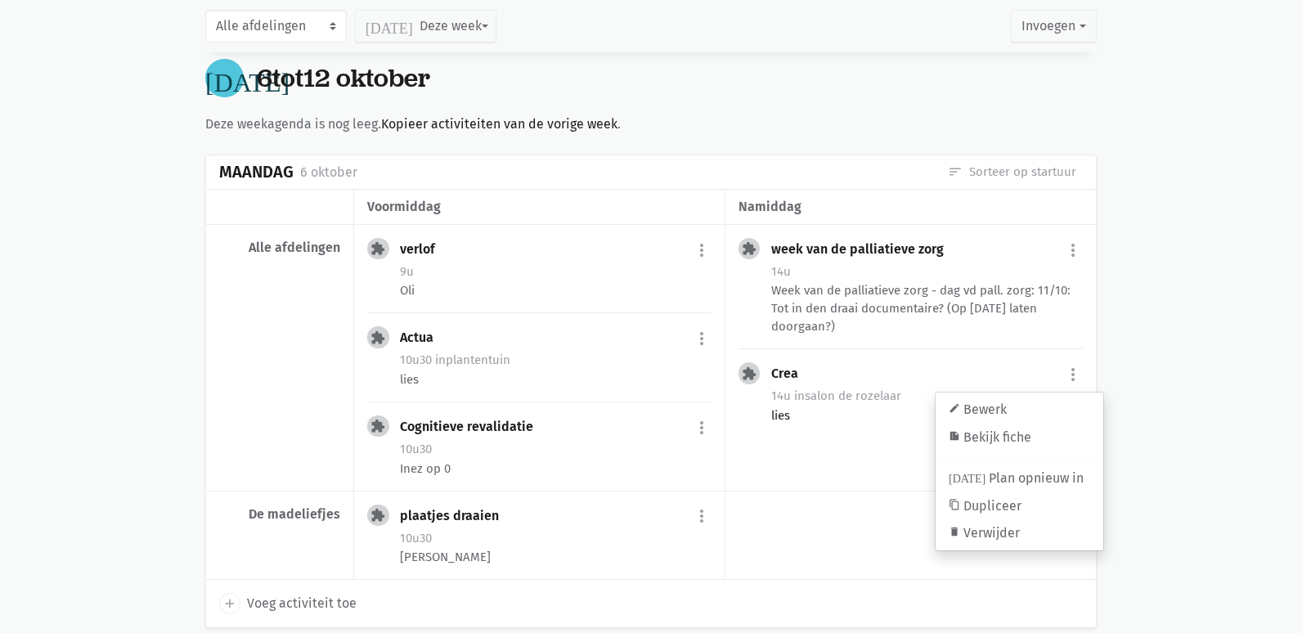
select select "14:00"
select select "16:00"
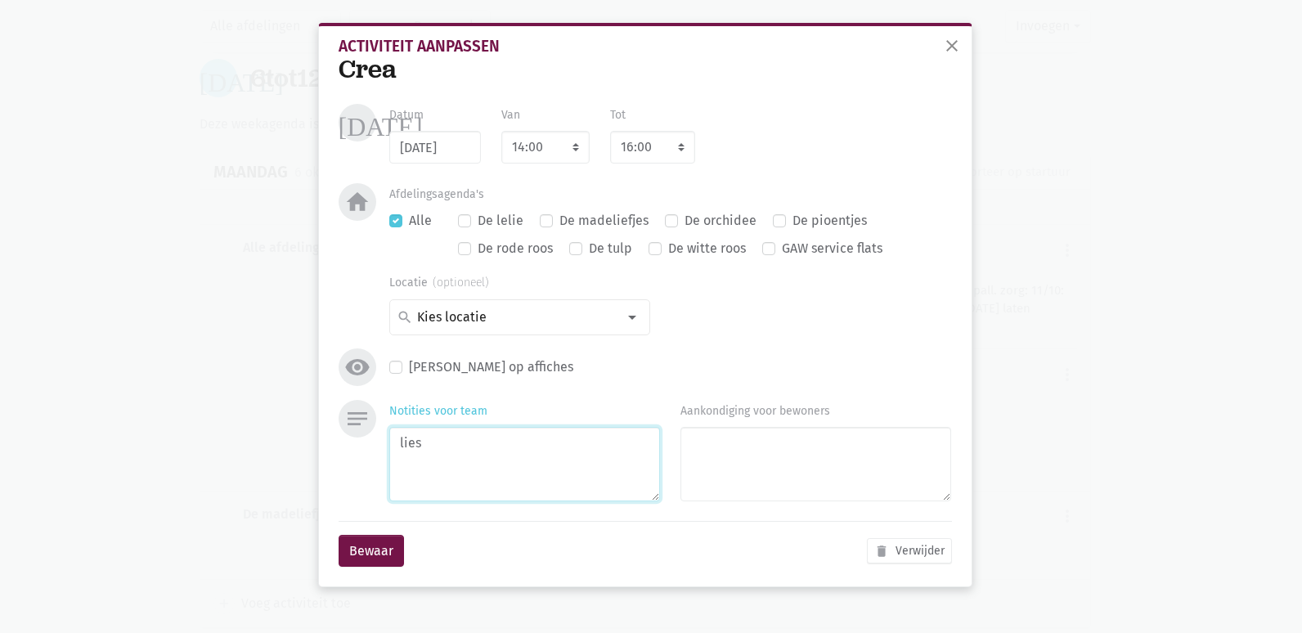
drag, startPoint x: 475, startPoint y: 439, endPoint x: 518, endPoint y: 447, distance: 43.3
click at [481, 442] on textarea "lies" at bounding box center [524, 464] width 271 height 74
type textarea "lies 0+1"
click at [376, 557] on button "Bewaar" at bounding box center [371, 551] width 65 height 33
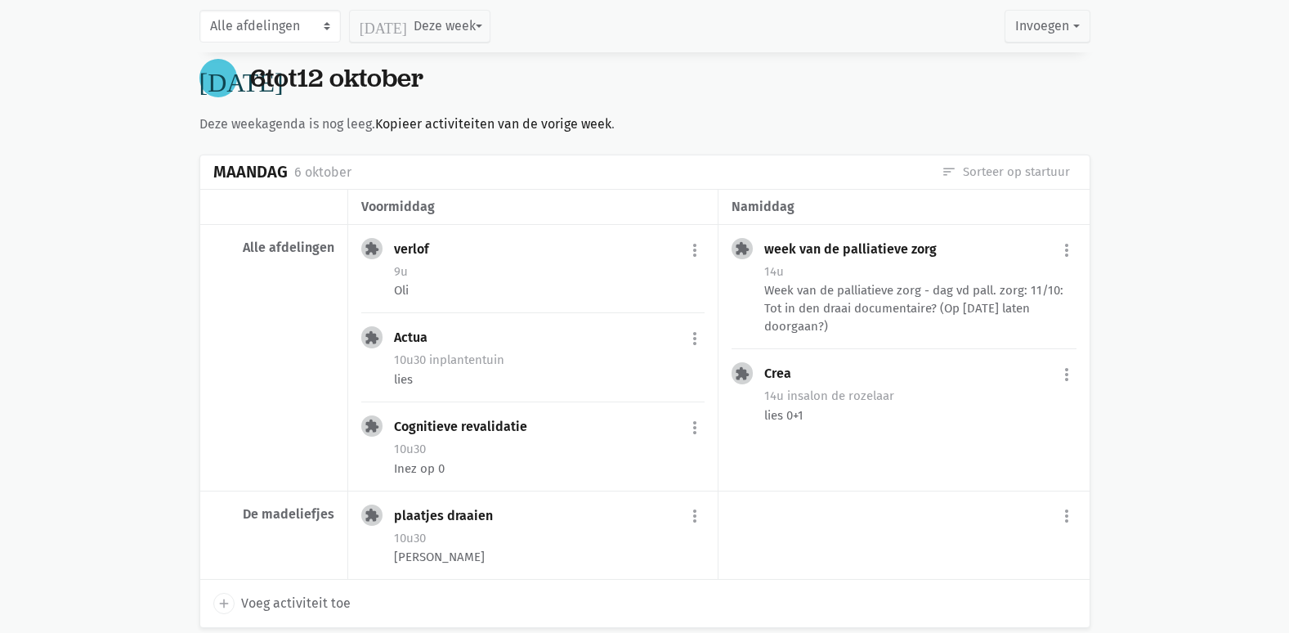
click at [327, 593] on span "Voeg activiteit toe" at bounding box center [296, 603] width 110 height 21
select select "14:00"
select select "15:00"
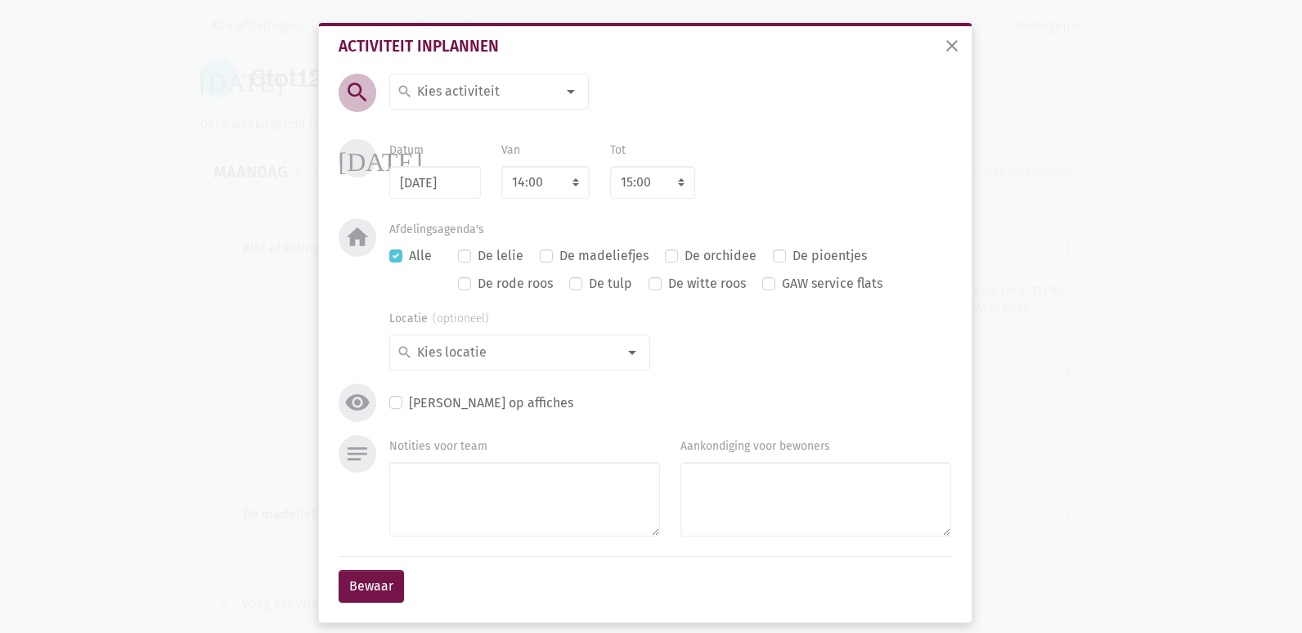
click at [467, 96] on input at bounding box center [485, 91] width 141 height 21
type input "kook"
click at [488, 149] on label "Kookactiviteit Snoezel" at bounding box center [482, 151] width 133 height 21
click at [433, 495] on textarea "Notities voor team" at bounding box center [524, 499] width 271 height 74
type textarea "Kitty"
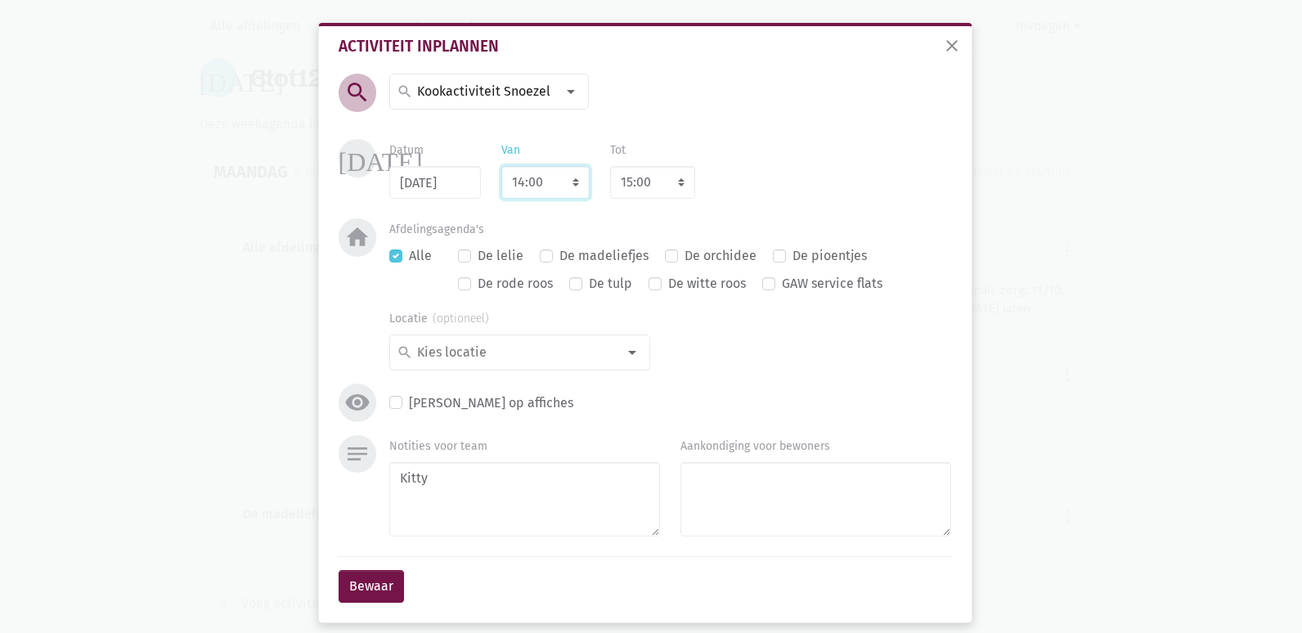
click at [536, 185] on select "7:00 7:15 7:30 7:45 8:00 8:15 8:30 8:45 9:00 9:15 9:30 9:45 10:00 10:15 10:30 1…" at bounding box center [545, 182] width 88 height 33
click at [429, 495] on textarea "Kitty" at bounding box center [524, 499] width 271 height 74
click at [359, 590] on button "Bewaar" at bounding box center [371, 586] width 65 height 33
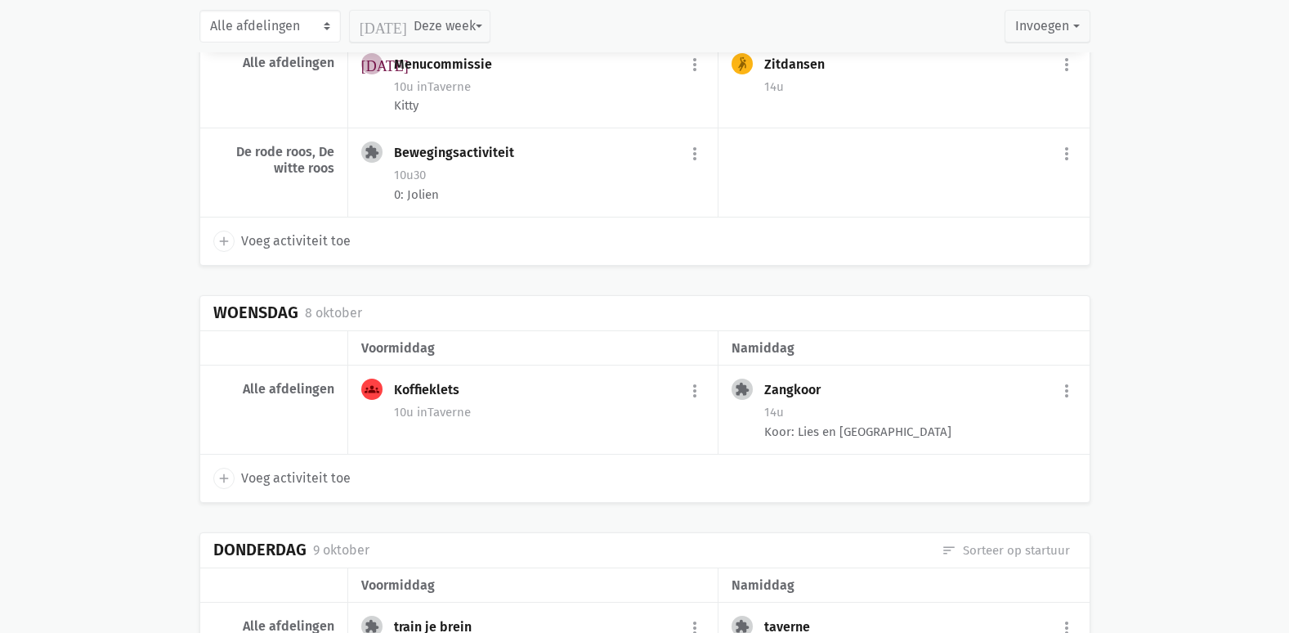
scroll to position [7966, 0]
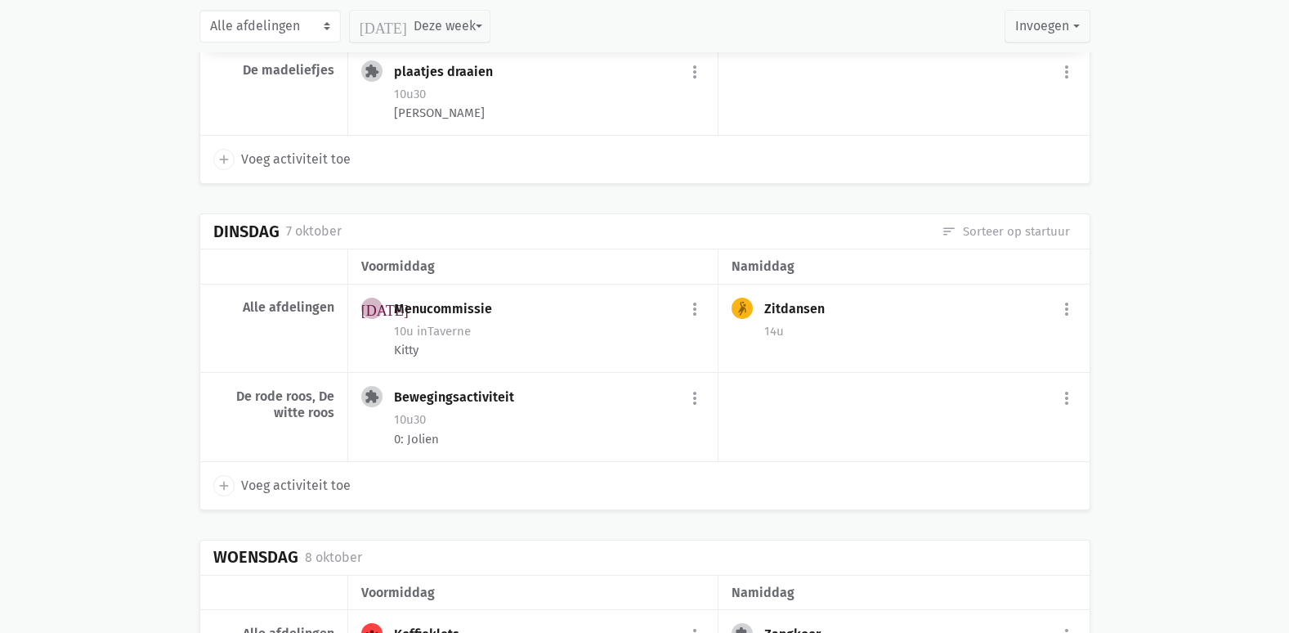
scroll to position [7720, 0]
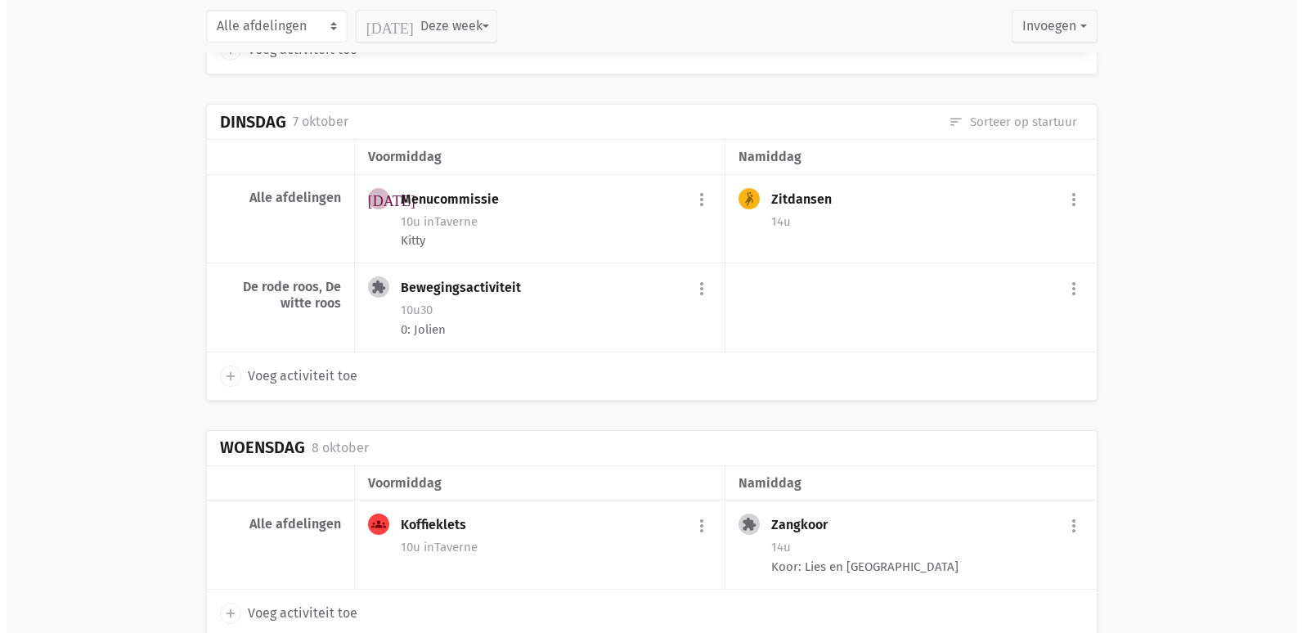
scroll to position [7802, 0]
click at [320, 365] on span "Voeg activiteit toe" at bounding box center [296, 375] width 110 height 21
select select "14:00"
select select "15:00"
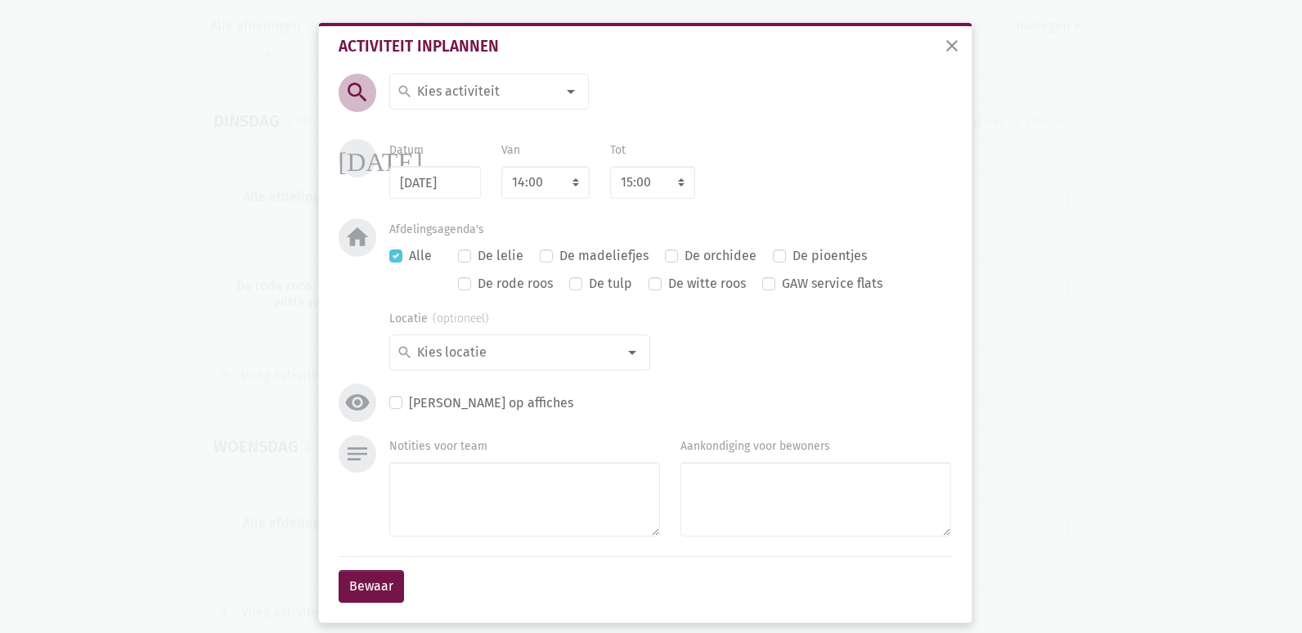
click at [490, 87] on input at bounding box center [485, 91] width 141 height 21
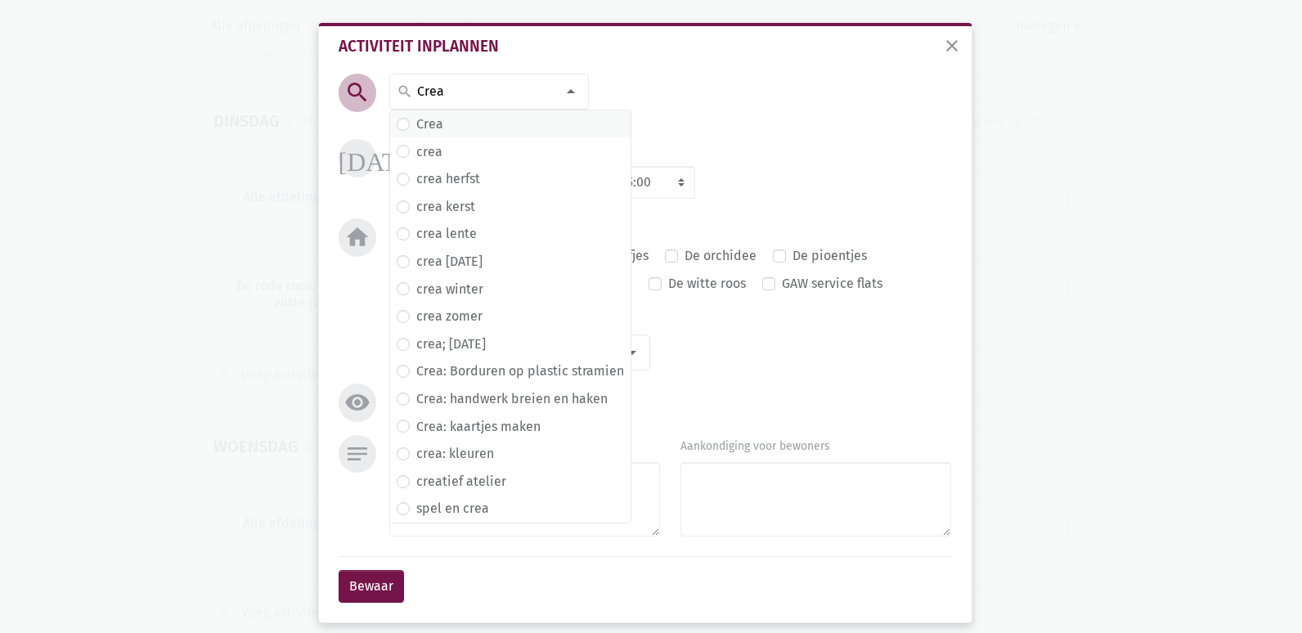
type input "Crea"
click at [455, 129] on span "Crea" at bounding box center [510, 124] width 227 height 21
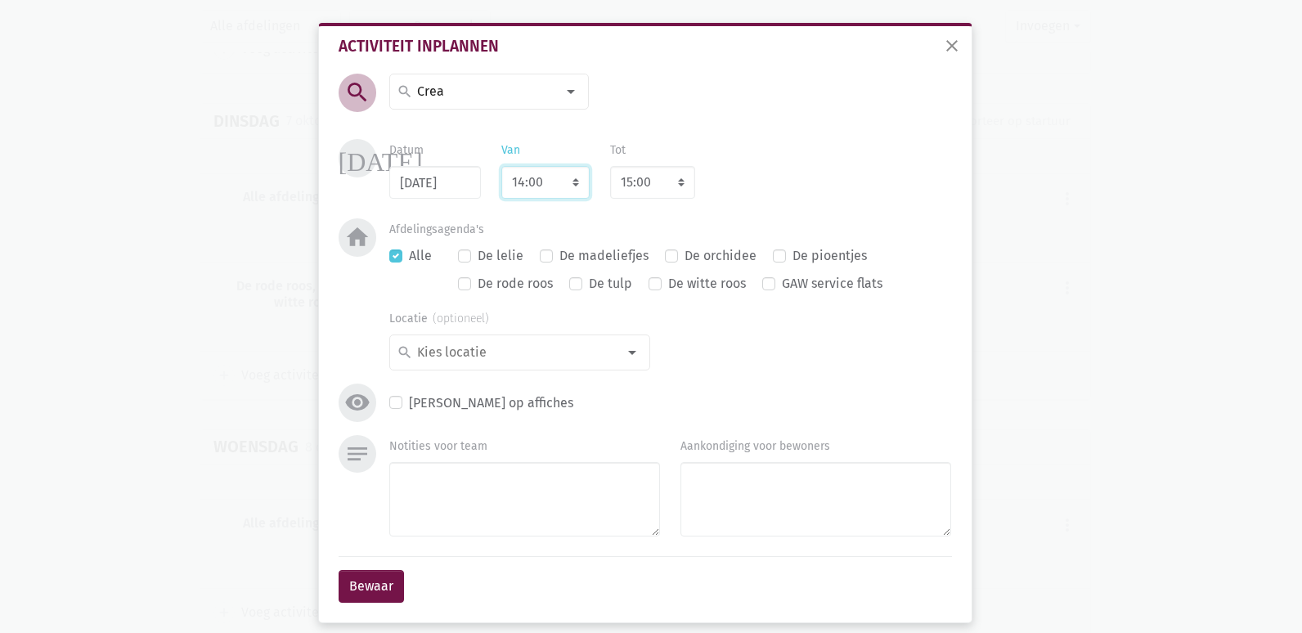
click at [530, 172] on select "7:00 7:15 7:30 7:45 8:00 8:15 8:30 8:45 9:00 9:15 9:30 9:45 10:00 10:15 10:30 1…" at bounding box center [545, 182] width 88 height 33
select select "10:30"
click at [501, 166] on select "7:00 7:15 7:30 7:45 8:00 8:15 8:30 8:45 9:00 9:15 9:30 9:45 10:00 10:15 10:30 1…" at bounding box center [545, 182] width 88 height 33
select select "11:30"
click at [559, 260] on label "De madeliefjes" at bounding box center [603, 255] width 89 height 21
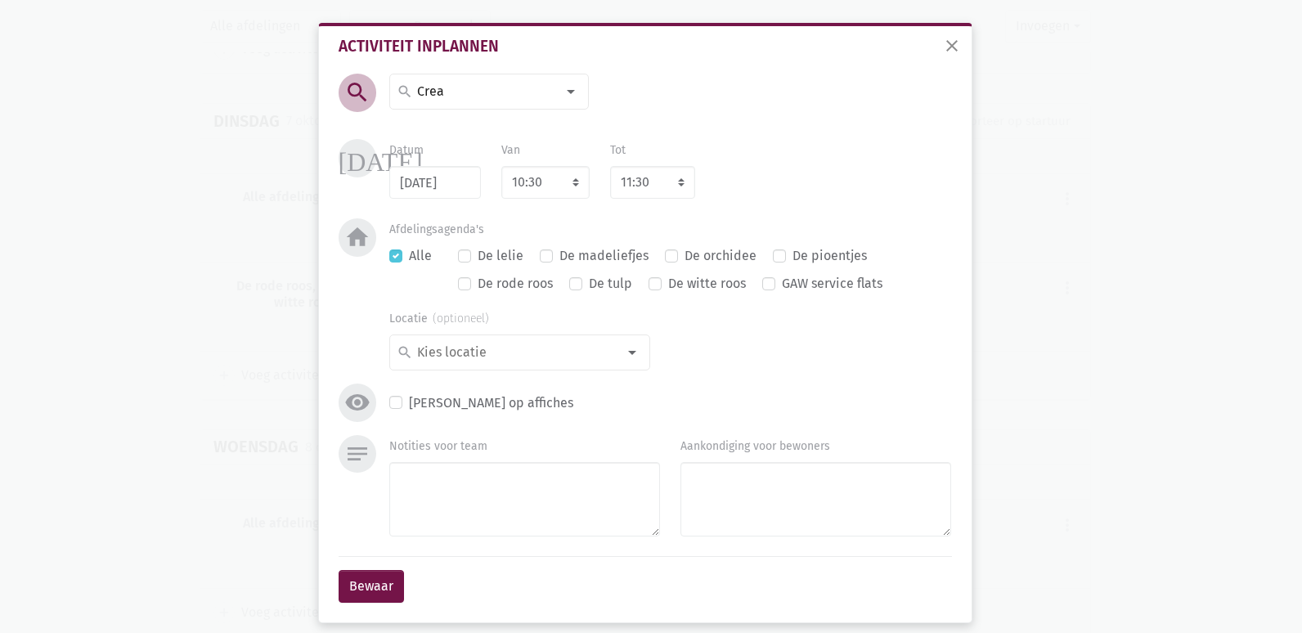
click at [540, 260] on input "De madeliefjes" at bounding box center [546, 253] width 13 height 17
checkbox input "true"
checkbox input "false"
click at [558, 354] on input at bounding box center [516, 352] width 202 height 21
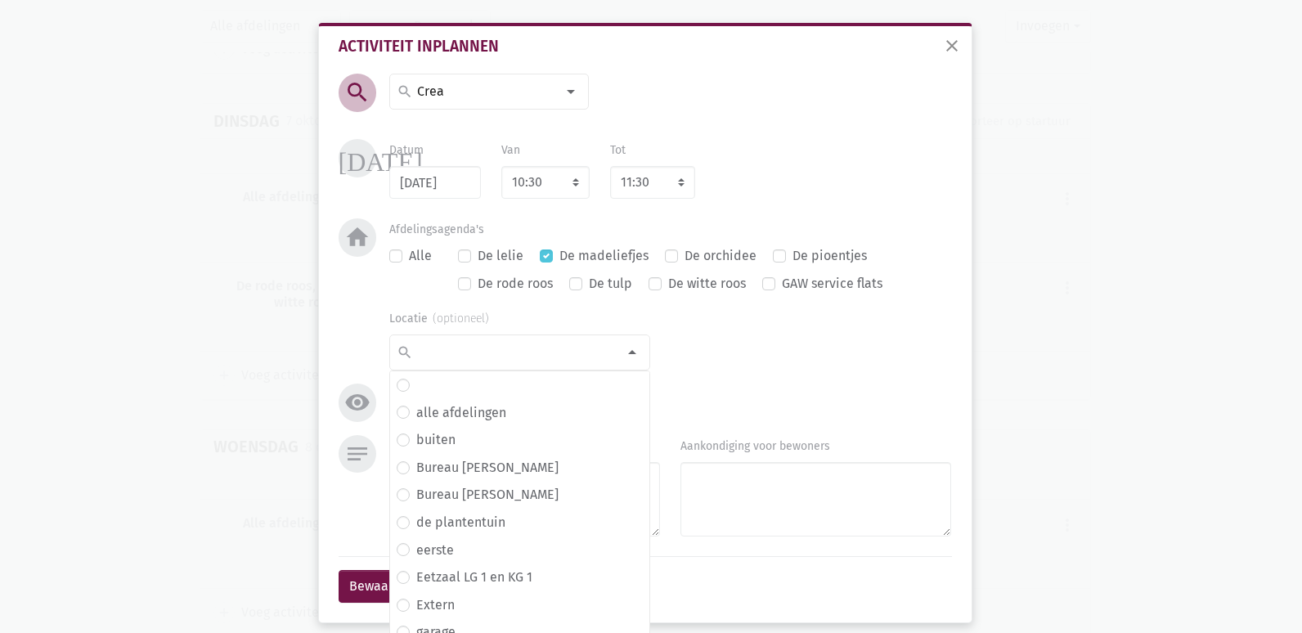
click at [702, 357] on div "Locatie search alle afdelingen buiten Bureau Dante Bureau [PERSON_NAME] de plan…" at bounding box center [670, 338] width 603 height 63
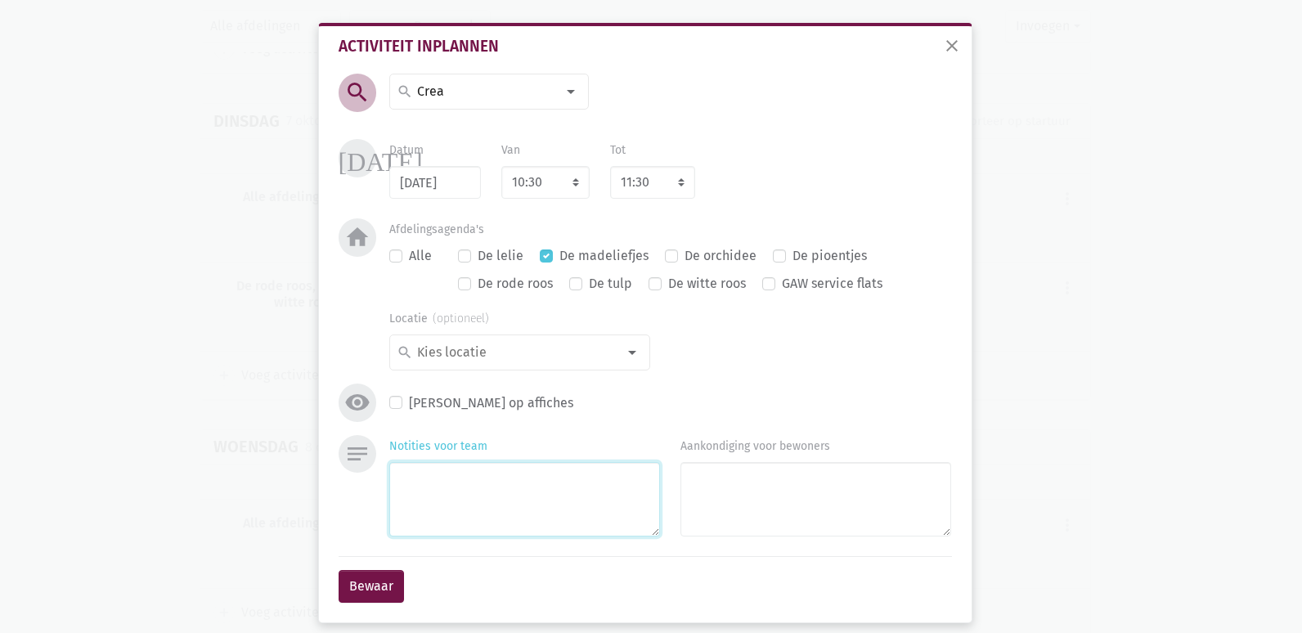
click at [514, 482] on textarea "Notities voor team" at bounding box center [524, 499] width 271 height 74
type textarea "[PERSON_NAME]"
click at [352, 586] on button "Bewaar" at bounding box center [371, 586] width 65 height 33
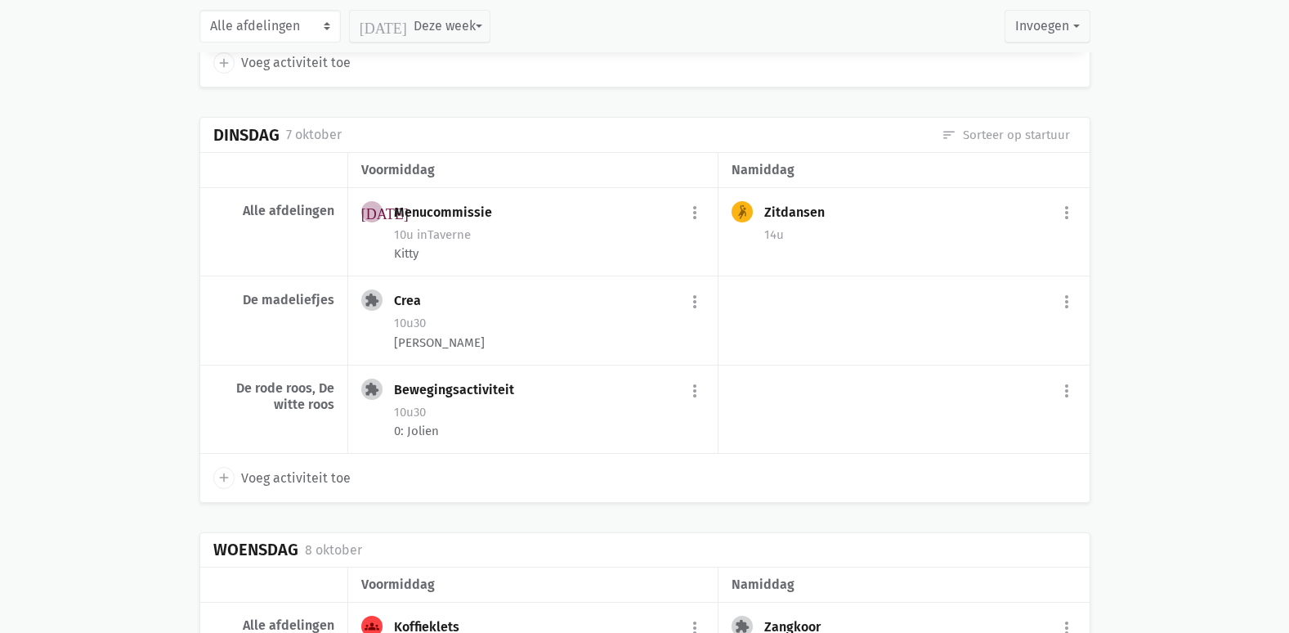
scroll to position [7870, 0]
